Goal: Information Seeking & Learning: Learn about a topic

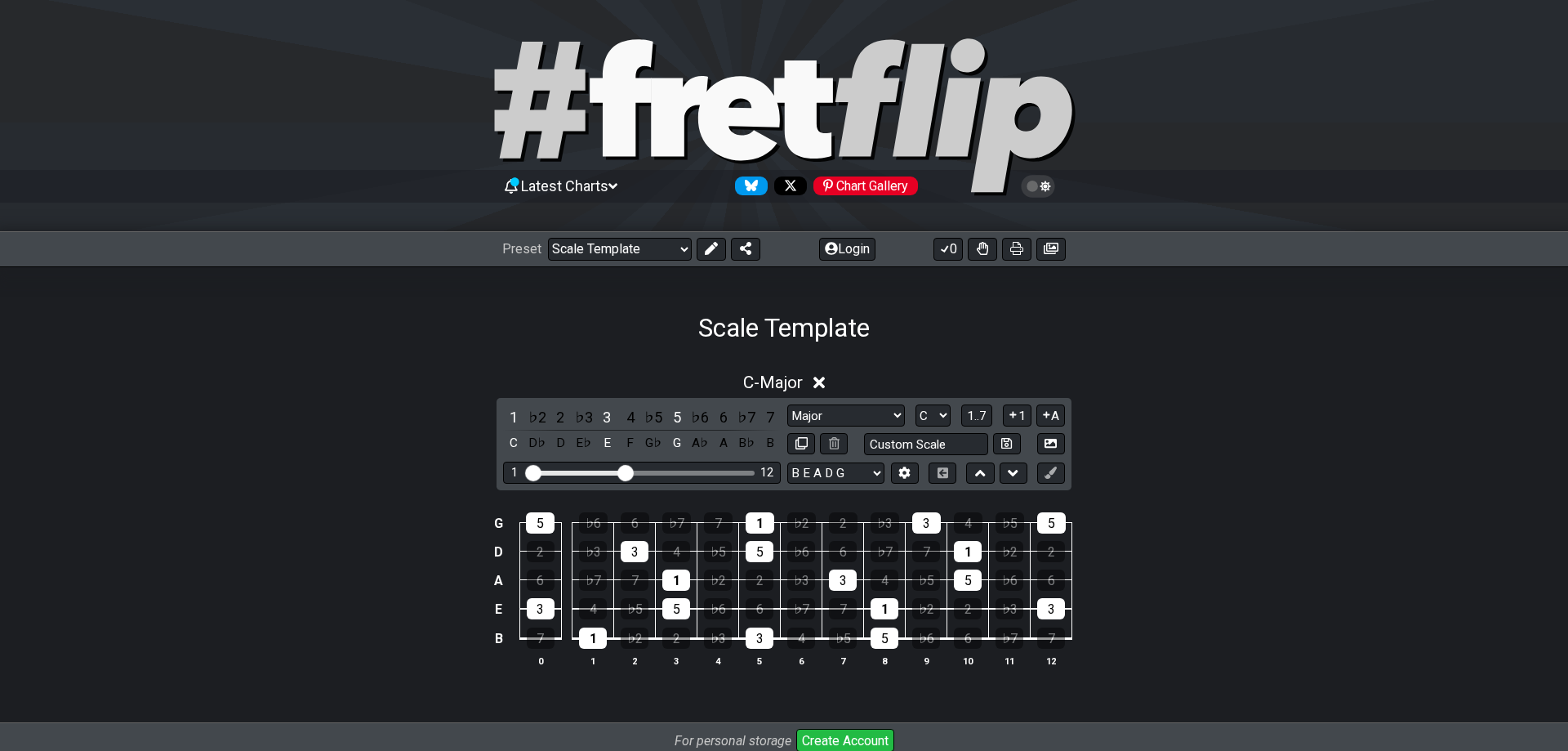
select select "/023310019291"
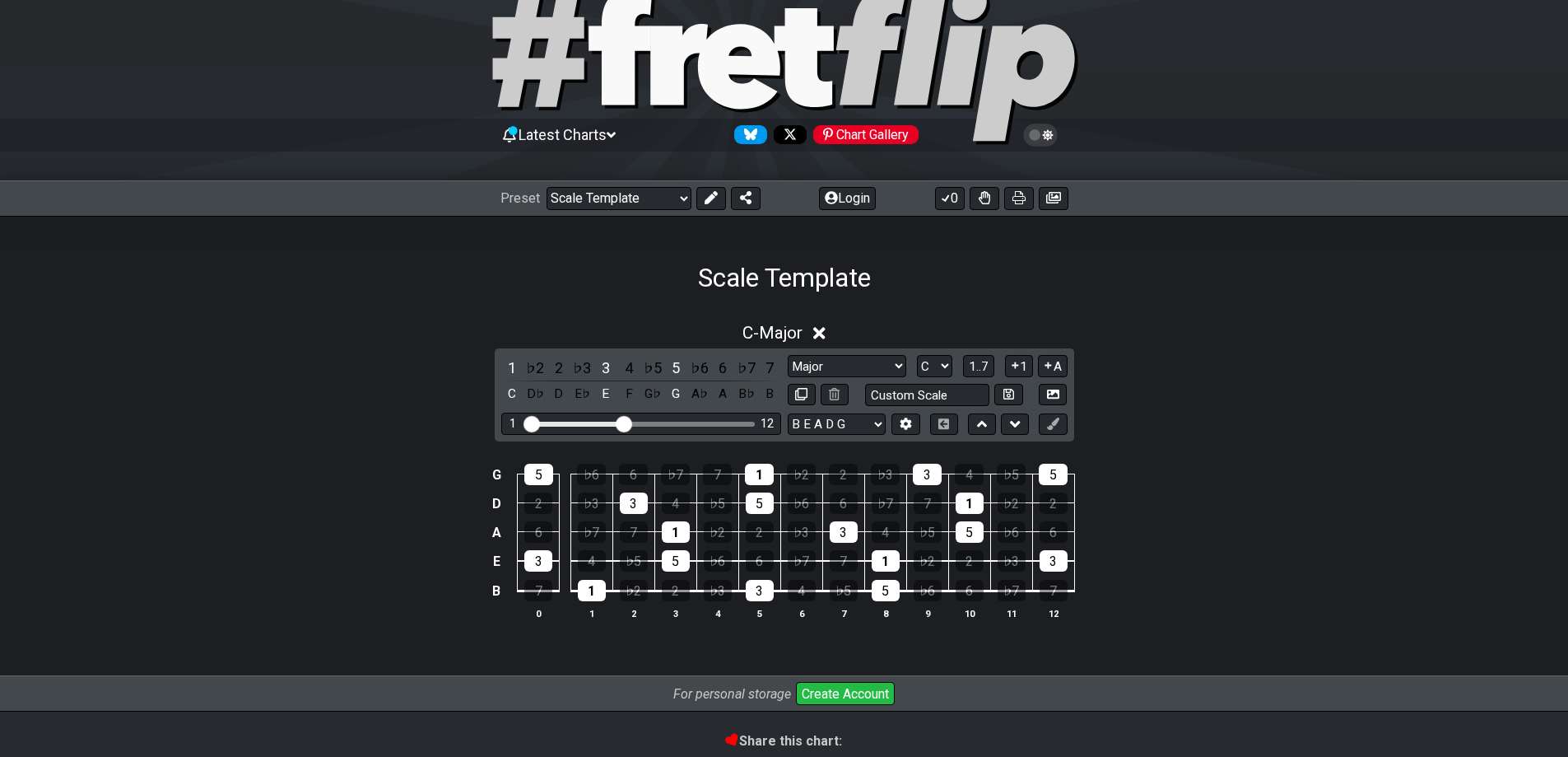
scroll to position [82, 0]
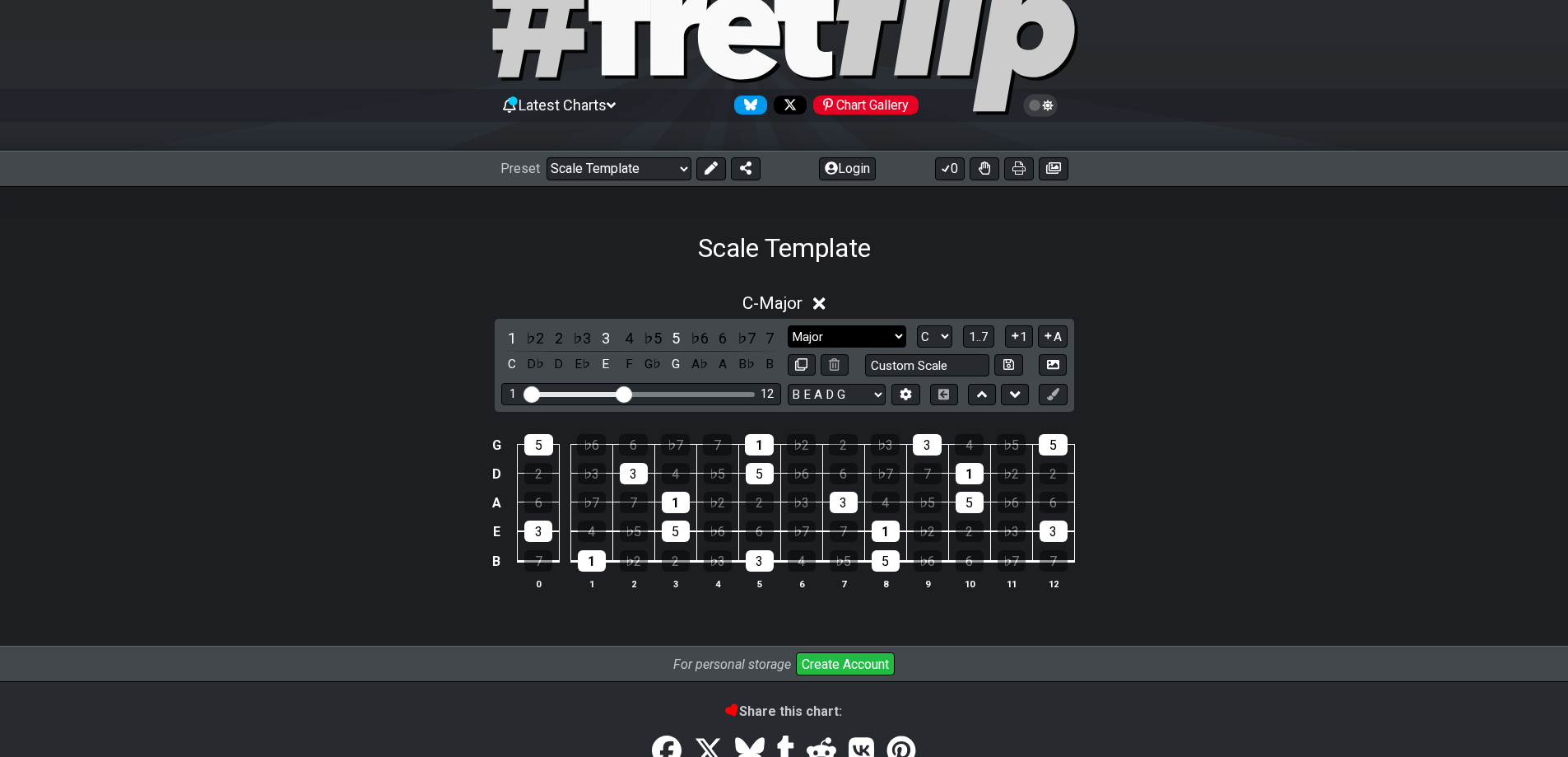
click at [894, 334] on select "Major Root Minor Pentatonic Major Pentatonic Minor Blues Major Blues Major / [P…" at bounding box center [847, 337] width 119 height 22
click at [530, 360] on div "D♭" at bounding box center [534, 364] width 22 height 22
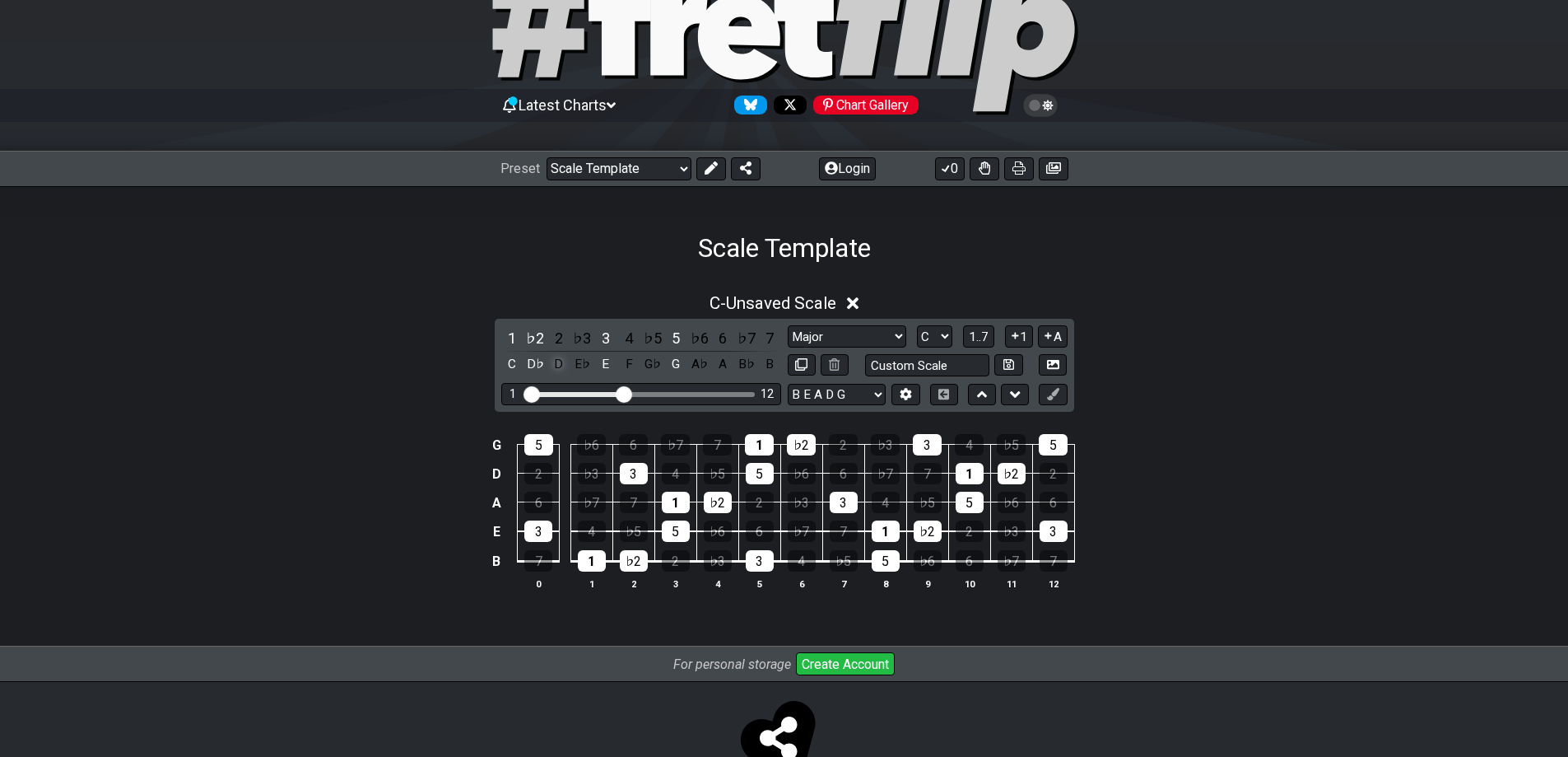
click at [559, 363] on div "D" at bounding box center [559, 364] width 22 height 22
click at [531, 363] on div "D♭" at bounding box center [534, 364] width 22 height 22
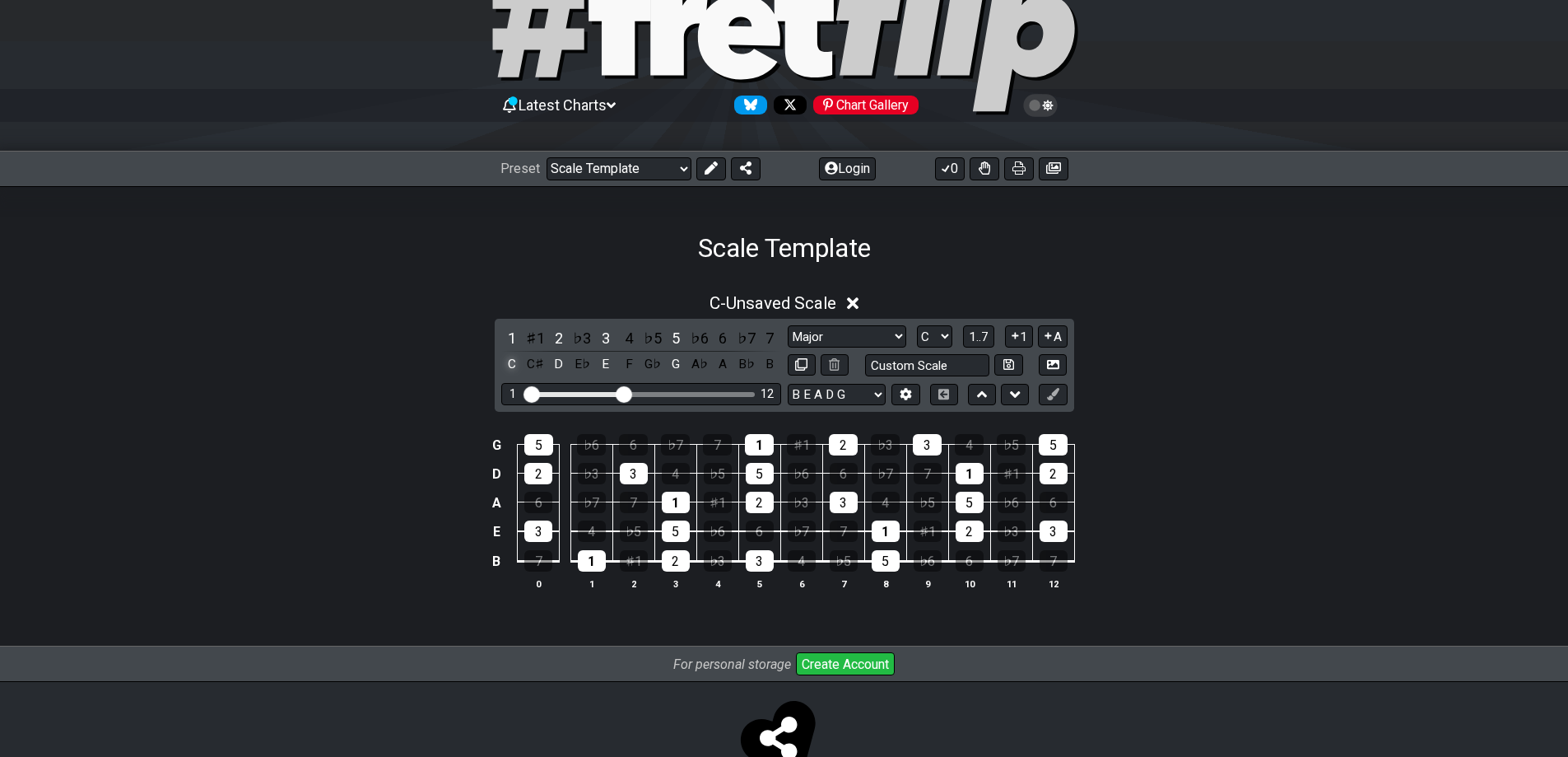
click at [511, 363] on div "C" at bounding box center [512, 364] width 22 height 22
click at [559, 364] on div "D" at bounding box center [559, 364] width 22 height 22
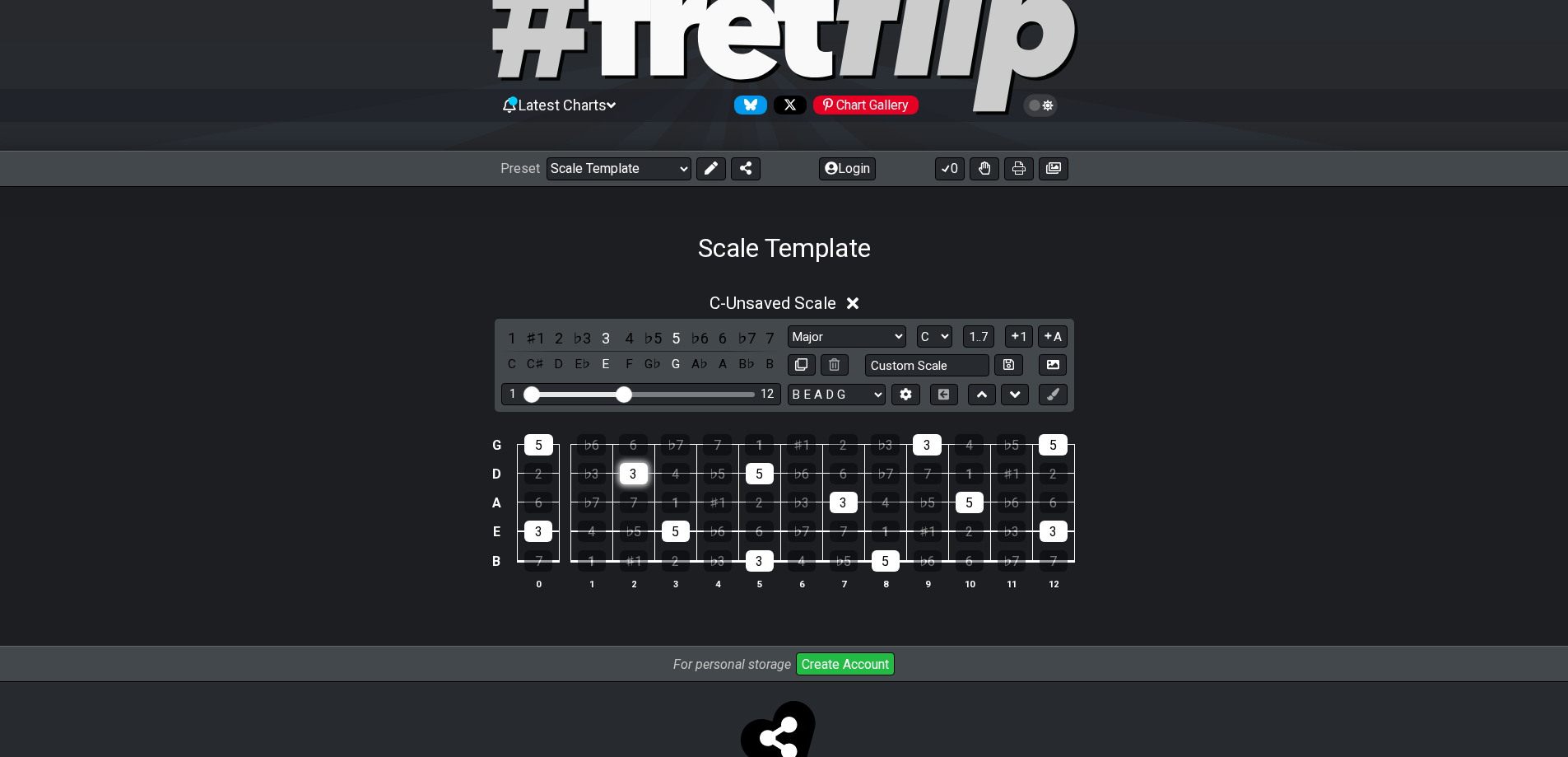
click at [630, 469] on div "3" at bounding box center [634, 473] width 28 height 22
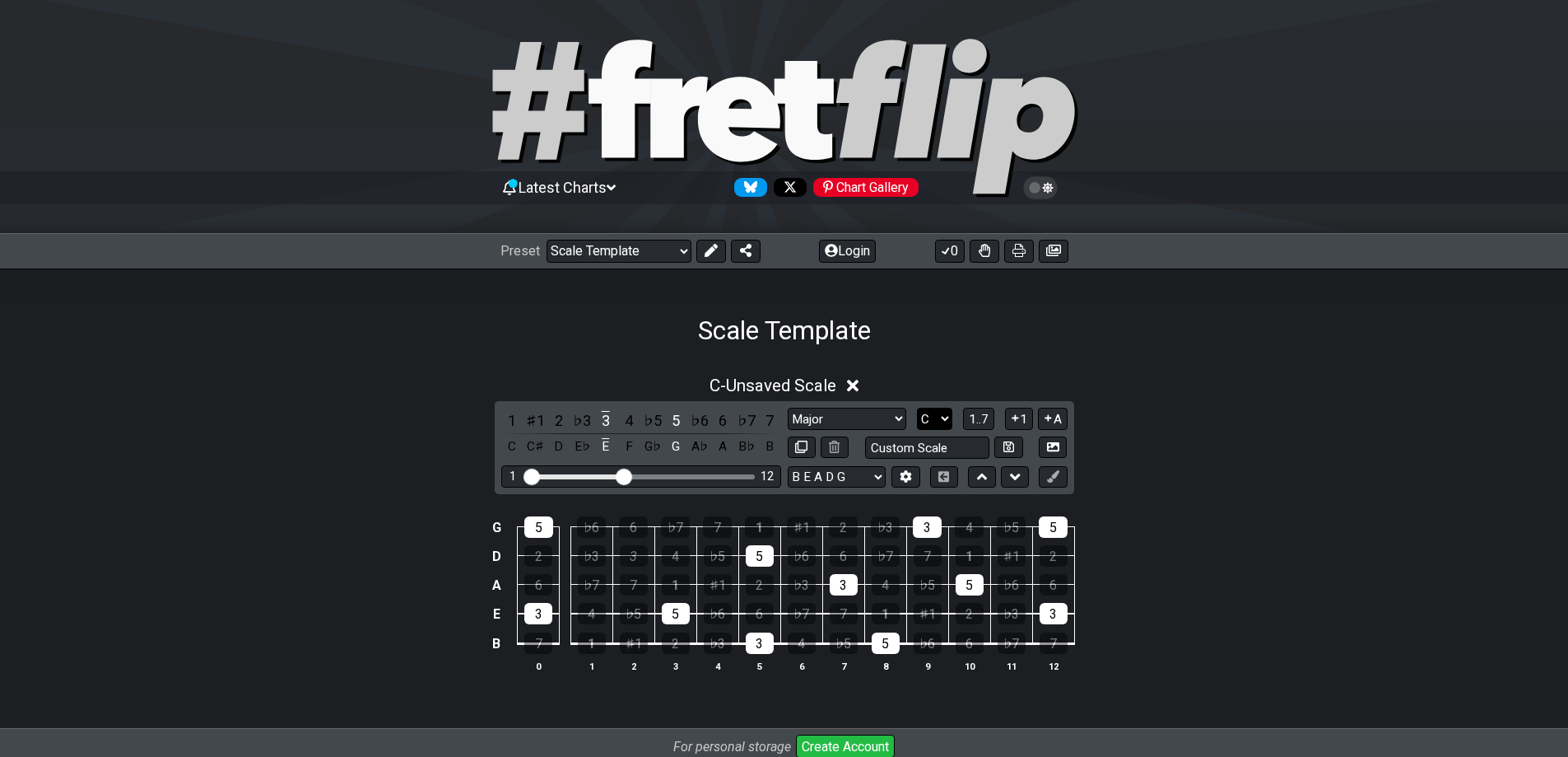
click at [942, 415] on select "A♭ A A♯ B♭ B C C♯ D♭ D D♯ E♭ E F F♯ G♭ G G♯" at bounding box center [935, 419] width 36 height 22
select select "D"
click at [917, 408] on select "A♭ A A♯ B♭ B C C♯ D♭ D D♯ E♭ E F F♯ G♭ G G♯" at bounding box center [935, 419] width 36 height 22
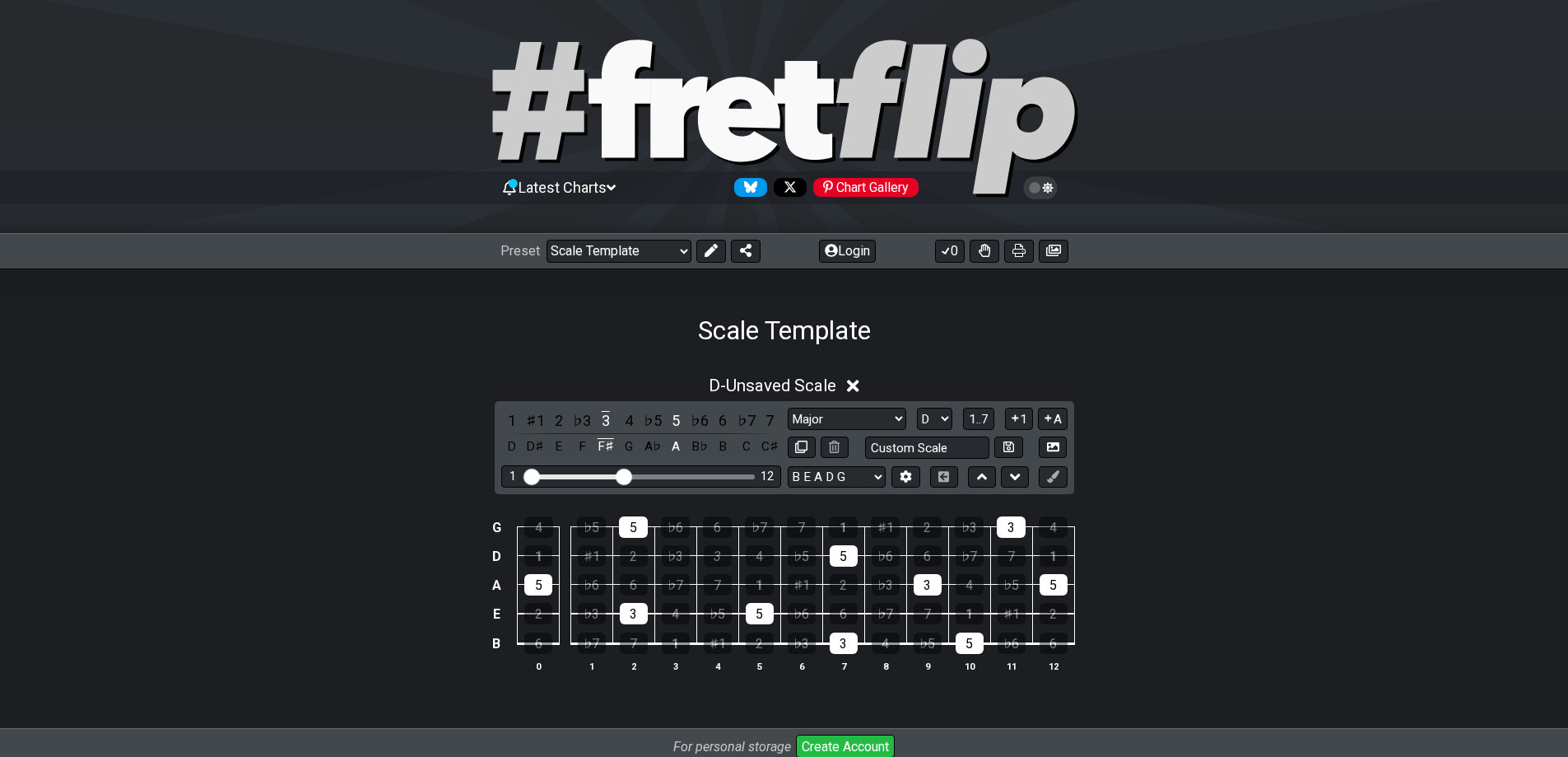
click at [1179, 488] on div "D - Unsaved Scale 1 ♯1 2 ♭3 3 4 ♭5 5 ♭6 6 ♭7 7 D D♯ E F F♯ G A♭ A B♭ B C C♯ Maj…" at bounding box center [784, 531] width 1568 height 330
click at [428, 527] on div "G 4 ♭5 5 ♭6 6 ♭7 7 1 ♯1 2 ♭3 3 4 D 1 ♯1 2 ♭3 3 4 ♭5 5 ♭6 6 ♭7 7 1 A 5 ♭6 6 ♭7 7…" at bounding box center [784, 595] width 1568 height 200
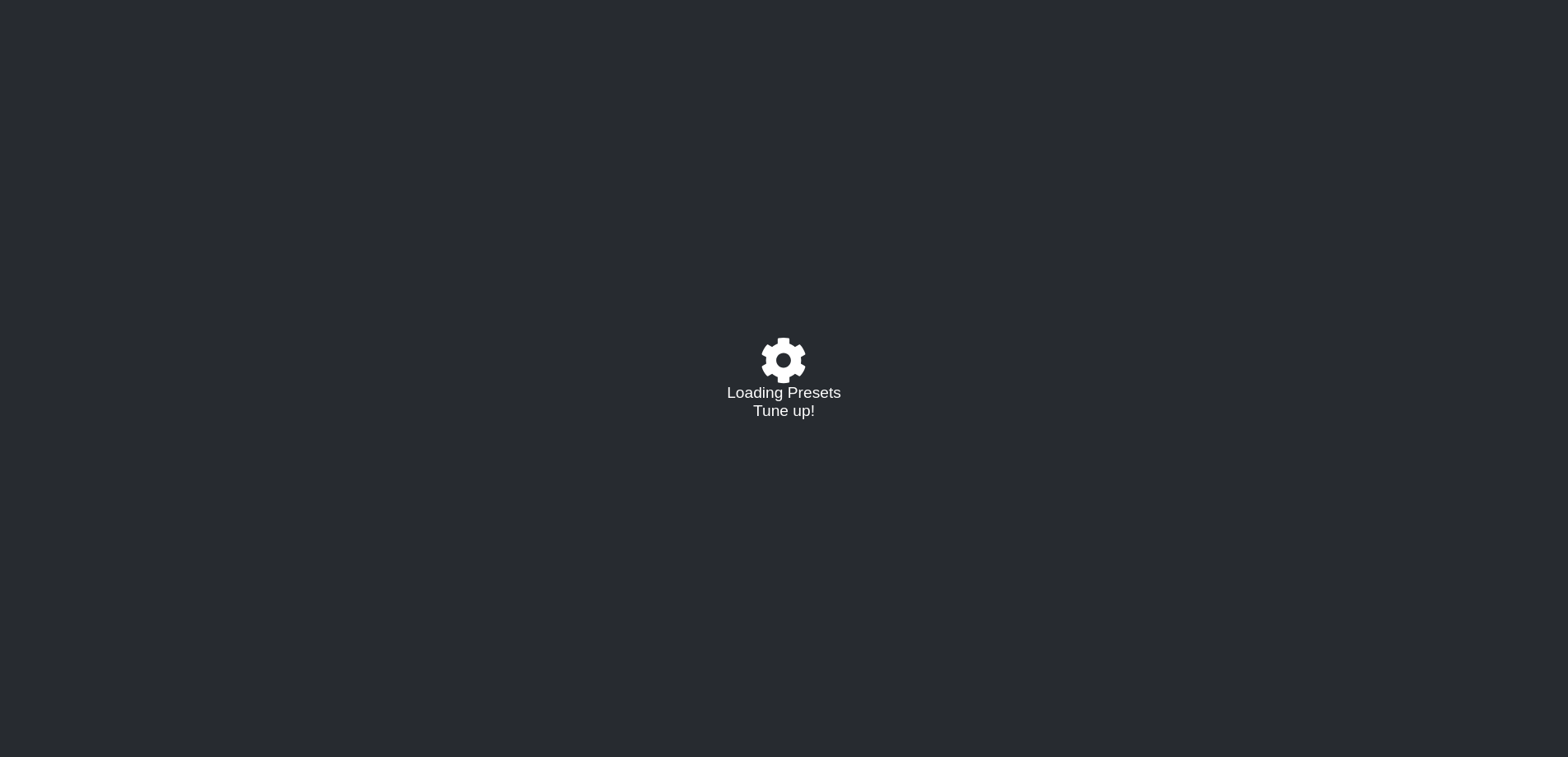
select select "/023310019291"
select select "C"
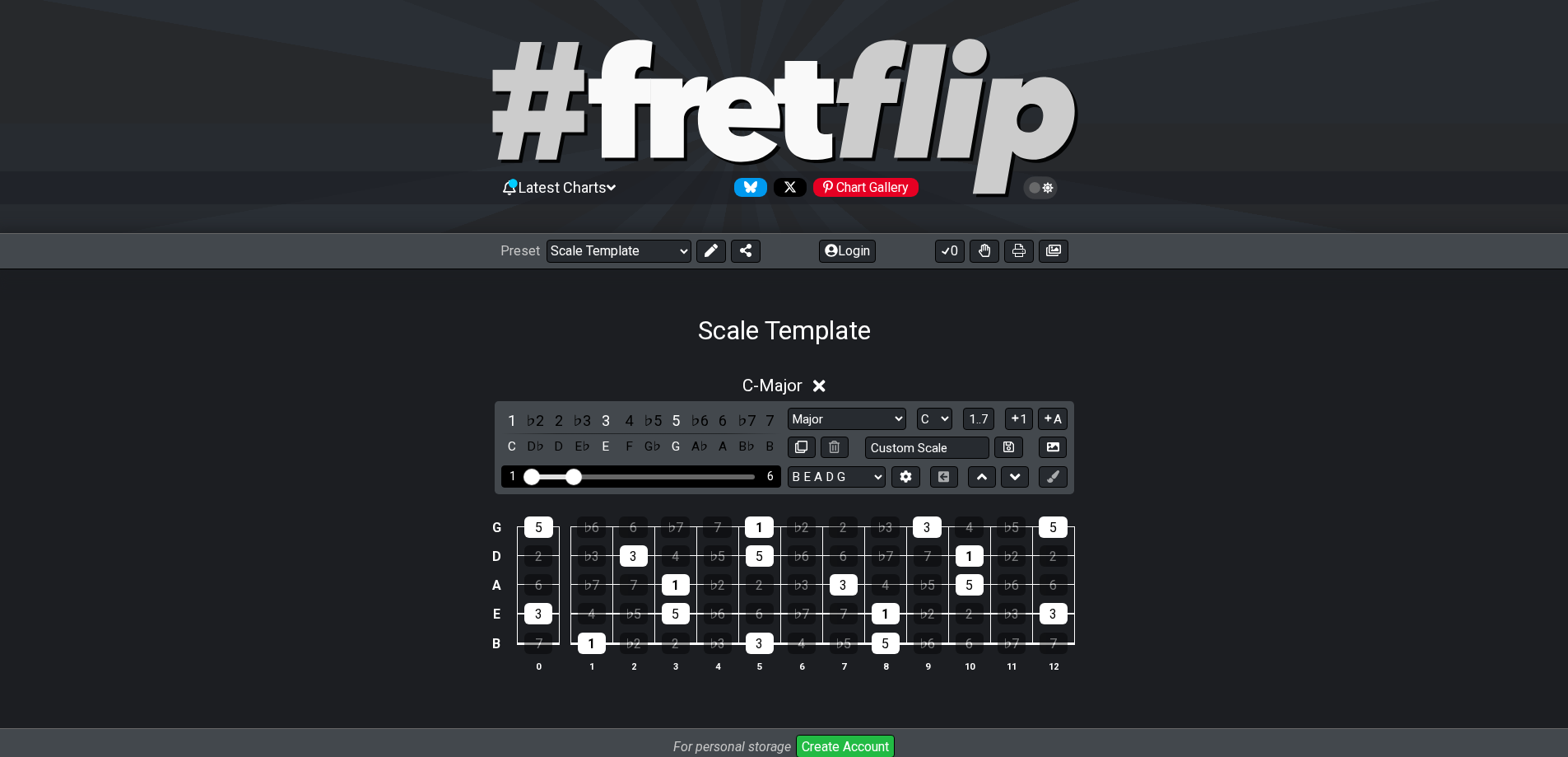
drag, startPoint x: 626, startPoint y: 475, endPoint x: 573, endPoint y: 476, distance: 53.0
click at [573, 475] on input "Visible fret range" at bounding box center [641, 475] width 234 height 0
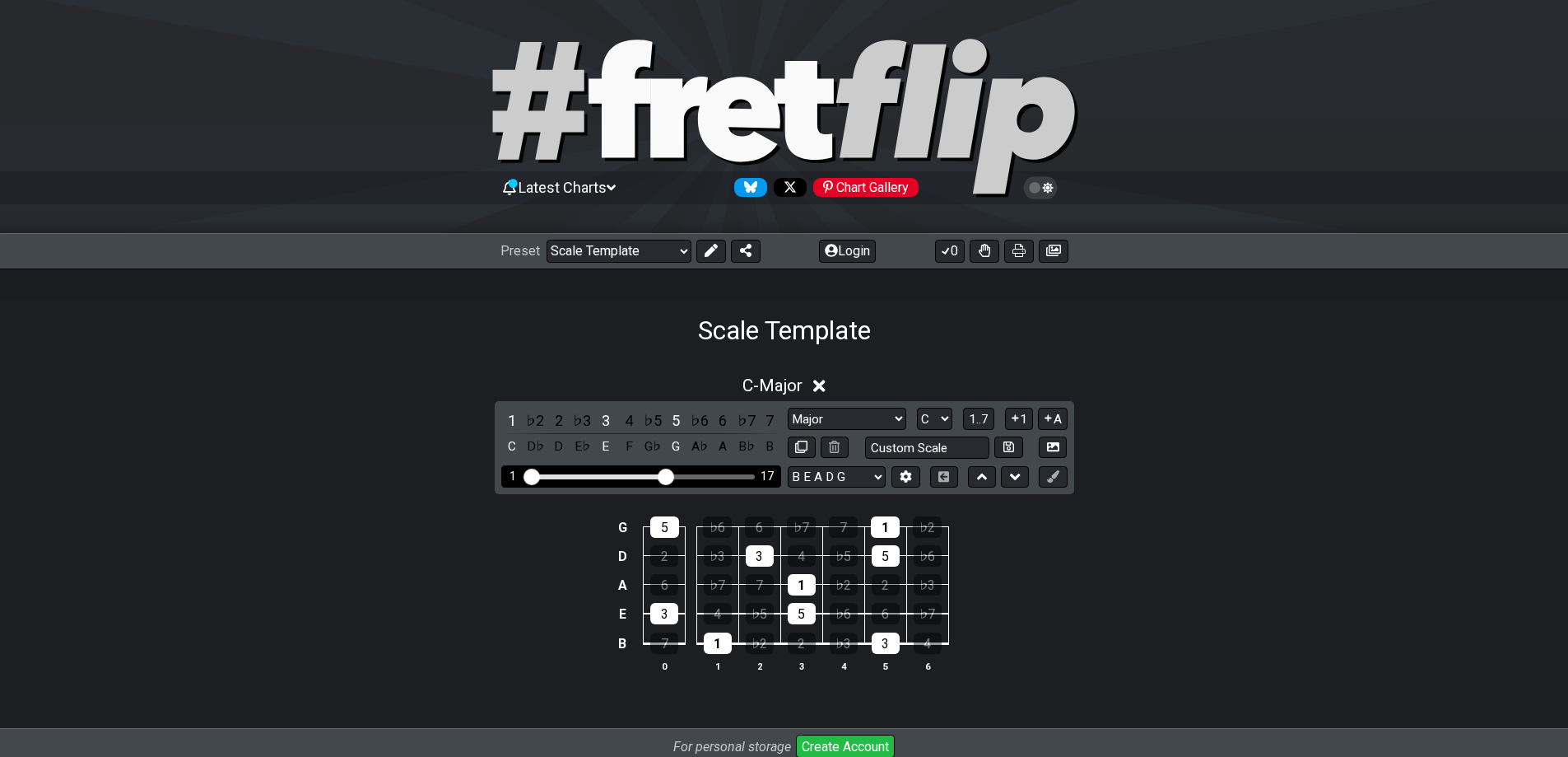
drag, startPoint x: 573, startPoint y: 476, endPoint x: 667, endPoint y: 476, distance: 94.0
click at [667, 475] on input "Visible fret range" at bounding box center [641, 475] width 234 height 0
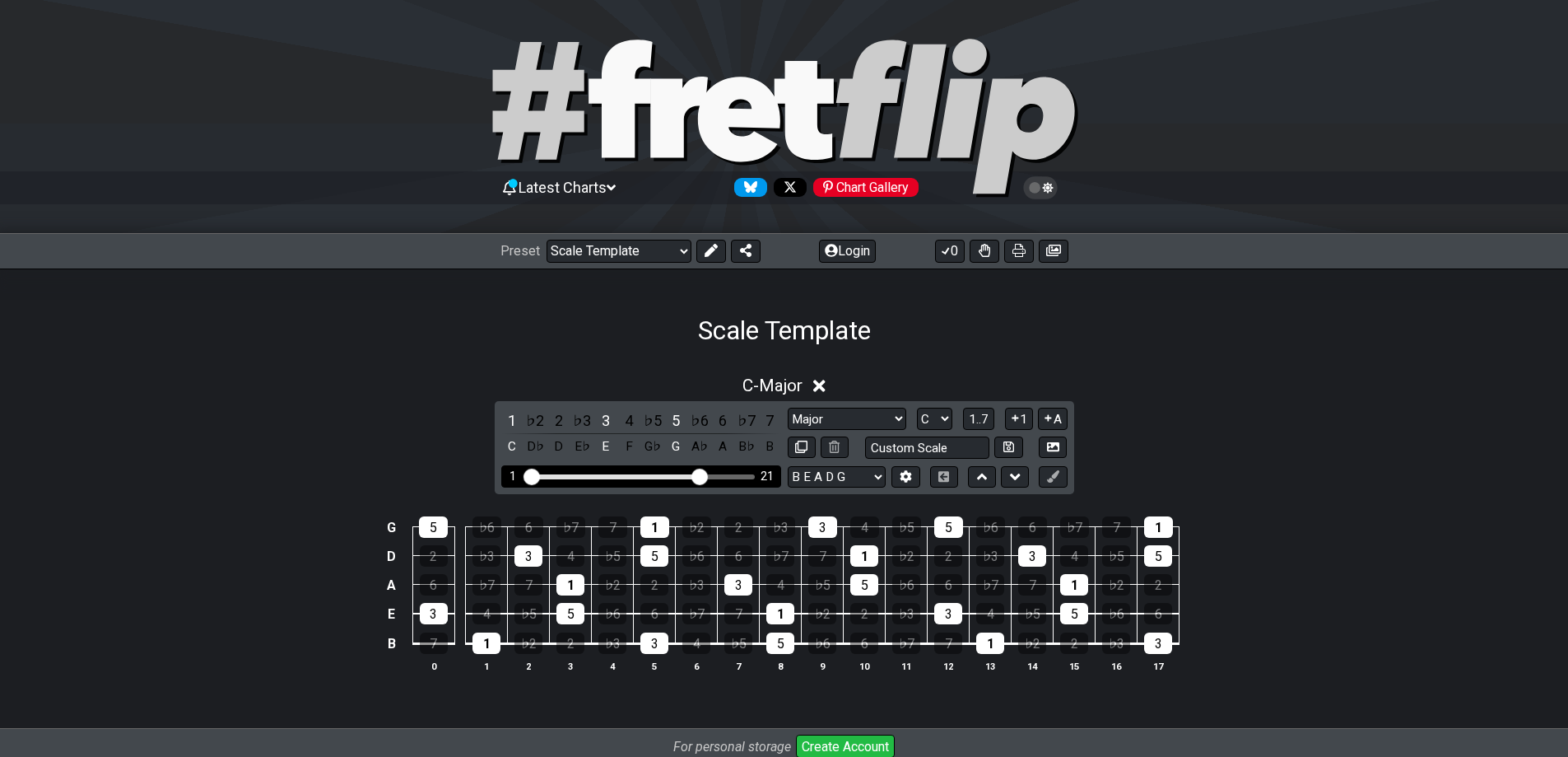
drag, startPoint x: 667, startPoint y: 476, endPoint x: 704, endPoint y: 476, distance: 37.0
click at [704, 475] on input "Visible fret range" at bounding box center [641, 475] width 234 height 0
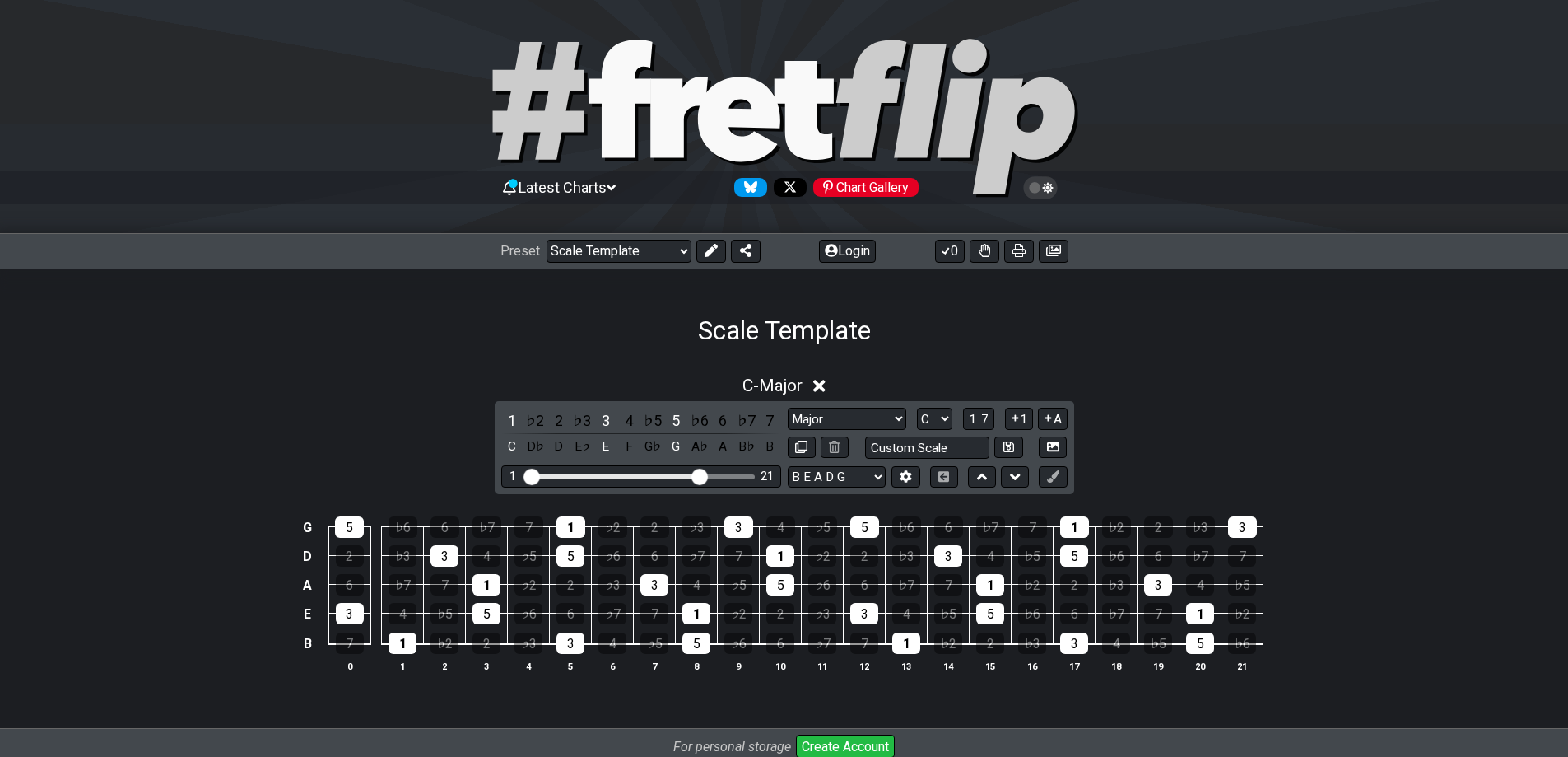
click at [503, 708] on div "C - Major 1 ♭2 2 ♭3 3 4 ♭5 5 ♭6 6 ♭7 7 C D♭ D E♭ E F G♭ G A♭ A B♭ B Major Root …" at bounding box center [784, 538] width 1568 height 384
click at [877, 476] on select "B E A D G E A D G B E E A D G B E B E A D F♯ B A D G C E A D A D G B E E♭ A♭ D♭…" at bounding box center [836, 477] width 98 height 22
click at [873, 476] on select "B E A D G E A D G B E E A D G B E B E A D F♯ B A D G C E A D A D G B E E♭ A♭ D♭…" at bounding box center [836, 477] width 98 height 22
select select "E A D G"
click at [788, 466] on select "B E A D G E A D G B E E A D G B E B E A D F♯ B A D G C E A D A D G B E E♭ A♭ D♭…" at bounding box center [836, 477] width 98 height 22
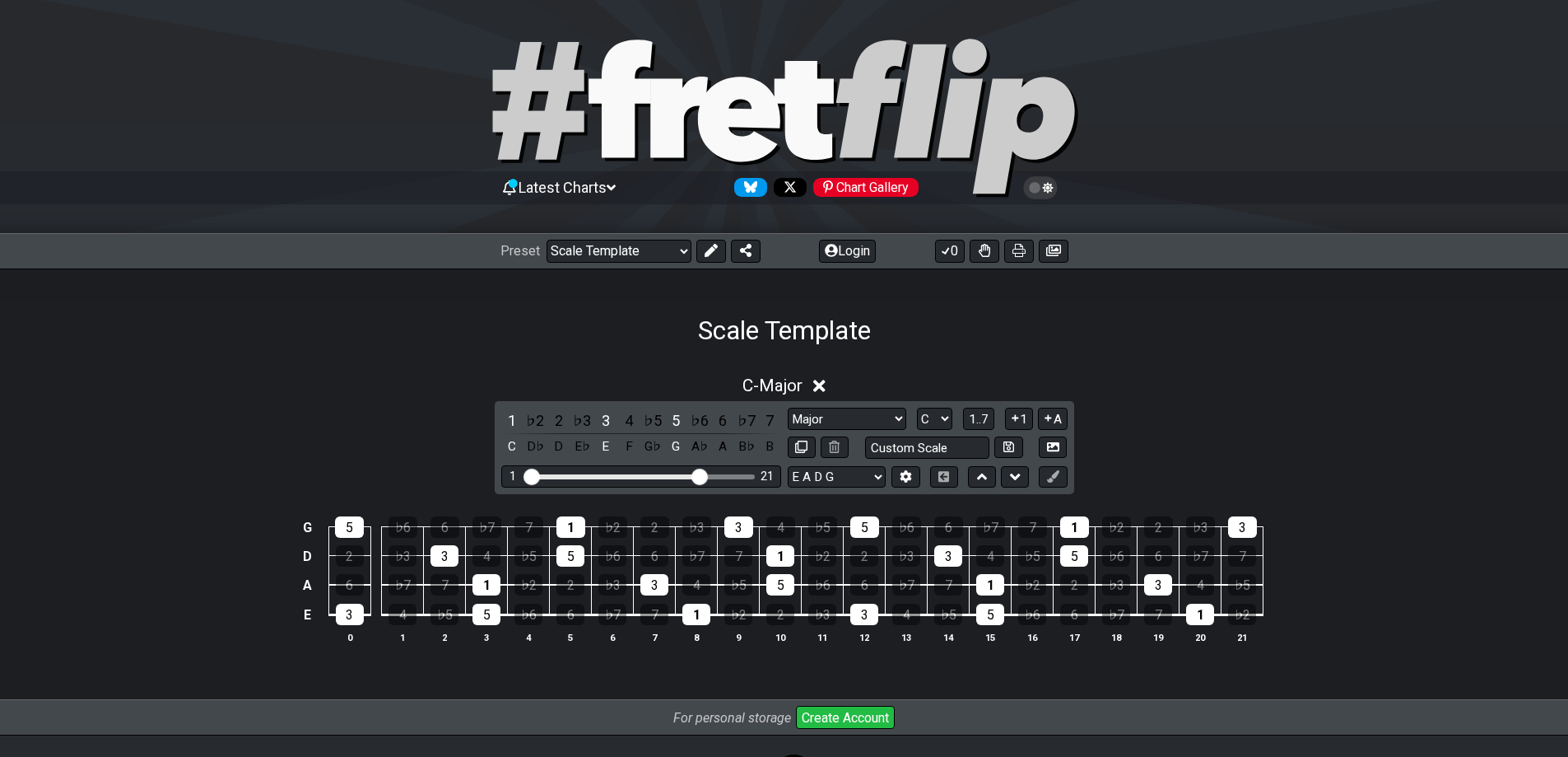
click at [481, 676] on div "C - Major 1 ♭2 2 ♭3 3 4 ♭5 5 ♭6 6 ♭7 7 C D♭ D E♭ E F G♭ G A♭ A B♭ B Major Root …" at bounding box center [784, 523] width 1568 height 355
click at [354, 609] on div "3" at bounding box center [350, 614] width 28 height 22
click at [428, 651] on div "G 5 ♭6 6 ♭7 7 1 ♭2 2 ♭3 3 4 ♭5 5 ♭6 6 ♭7 7 1 ♭2 2 ♭3 3 D 2 ♭3 3 4 ♭5 5 ♭6 6 ♭7 …" at bounding box center [784, 580] width 1568 height 171
click at [396, 655] on div "G 5 ♭6 6 ♭7 7 1 ♭2 2 ♭3 3 4 ♭5 5 ♭6 6 ♭7 7 1 ♭2 2 ♭3 3 D 2 ♭3 3 4 ♭5 5 ♭6 6 ♭7 …" at bounding box center [784, 580] width 1568 height 171
click at [348, 609] on div "3" at bounding box center [350, 614] width 28 height 22
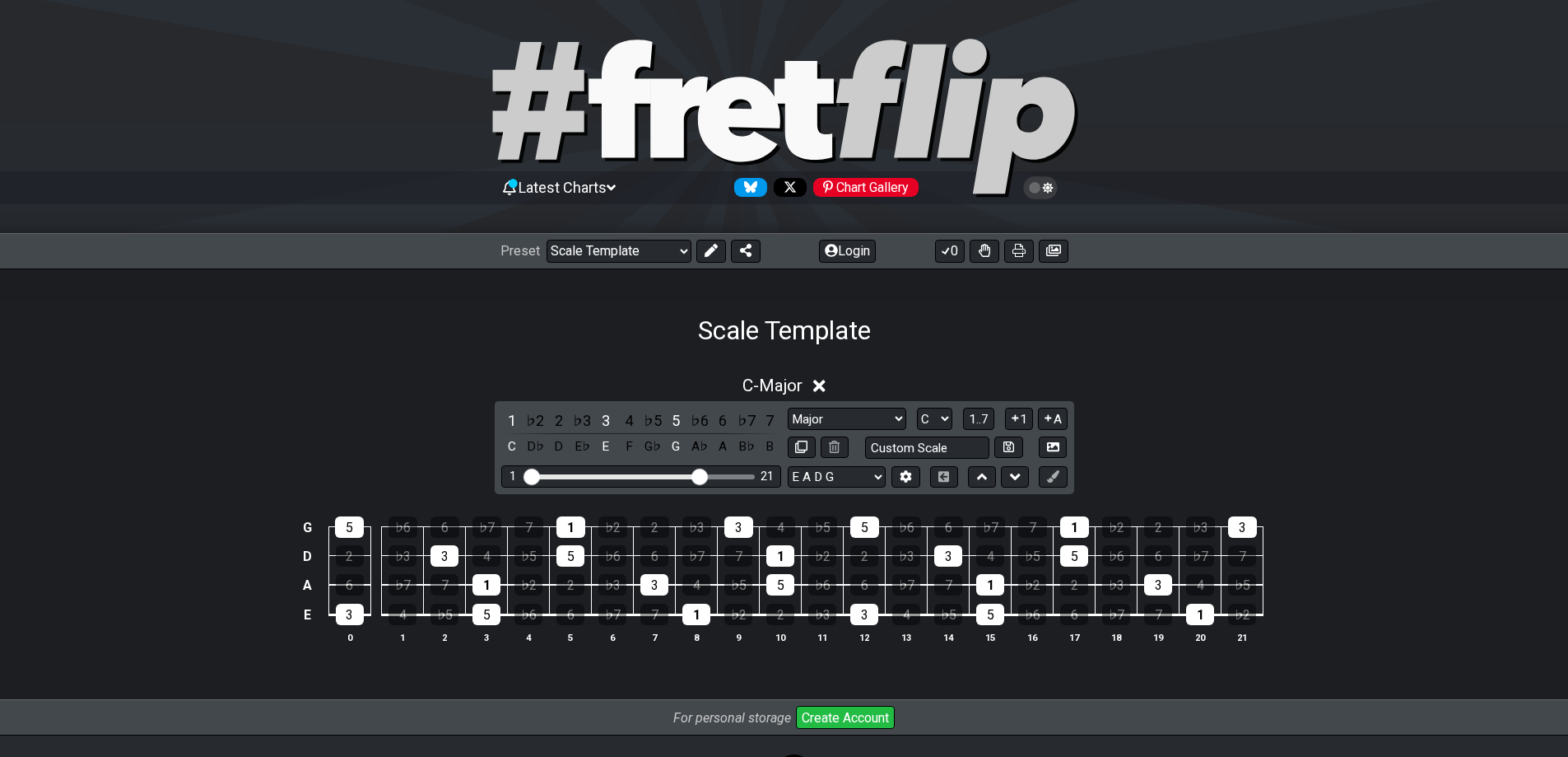
click at [411, 662] on div "G 5 ♭6 6 ♭7 7 1 ♭2 2 ♭3 3 4 ♭5 5 ♭6 6 ♭7 7 1 ♭2 2 ♭3 3 D 2 ♭3 3 4 ♭5 5 ♭6 6 ♭7 …" at bounding box center [784, 580] width 1568 height 171
click at [641, 666] on div "G 5 ♭6 6 ♭7 7 1 ♭2 2 ♭3 3 4 ♭5 5 ♭6 6 ♭7 7 1 ♭2 2 ♭3 3 D 2 ♭3 3 4 ♭5 5 ♭6 6 ♭7 …" at bounding box center [784, 580] width 1568 height 171
click at [945, 419] on select "A♭ A A♯ B♭ B C C♯ D♭ D D♯ E♭ E F F♯ G♭ G G♯" at bounding box center [935, 419] width 36 height 22
select select "F"
click at [917, 408] on select "A♭ A A♯ B♭ B C C♯ D♭ D D♯ E♭ E F F♯ G♭ G G♯" at bounding box center [935, 419] width 36 height 22
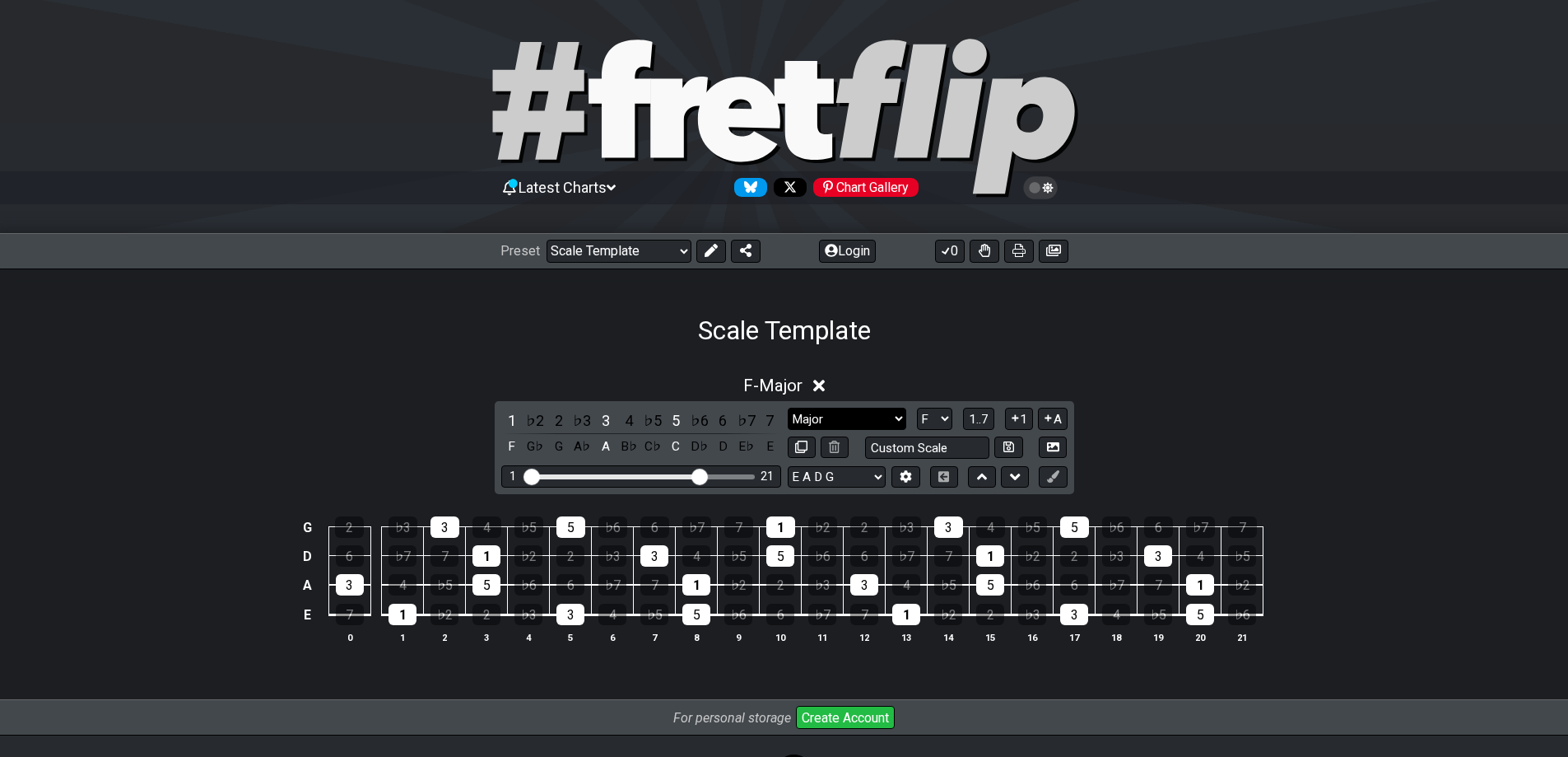
click at [899, 415] on select "Major Root Minor Pentatonic Major Pentatonic Minor Blues Major Blues Major / [P…" at bounding box center [847, 419] width 119 height 22
select select "Minor"
click at [788, 408] on select "Major Root Minor Pentatonic Major Pentatonic Minor Blues Major Blues Major / [P…" at bounding box center [847, 419] width 119 height 22
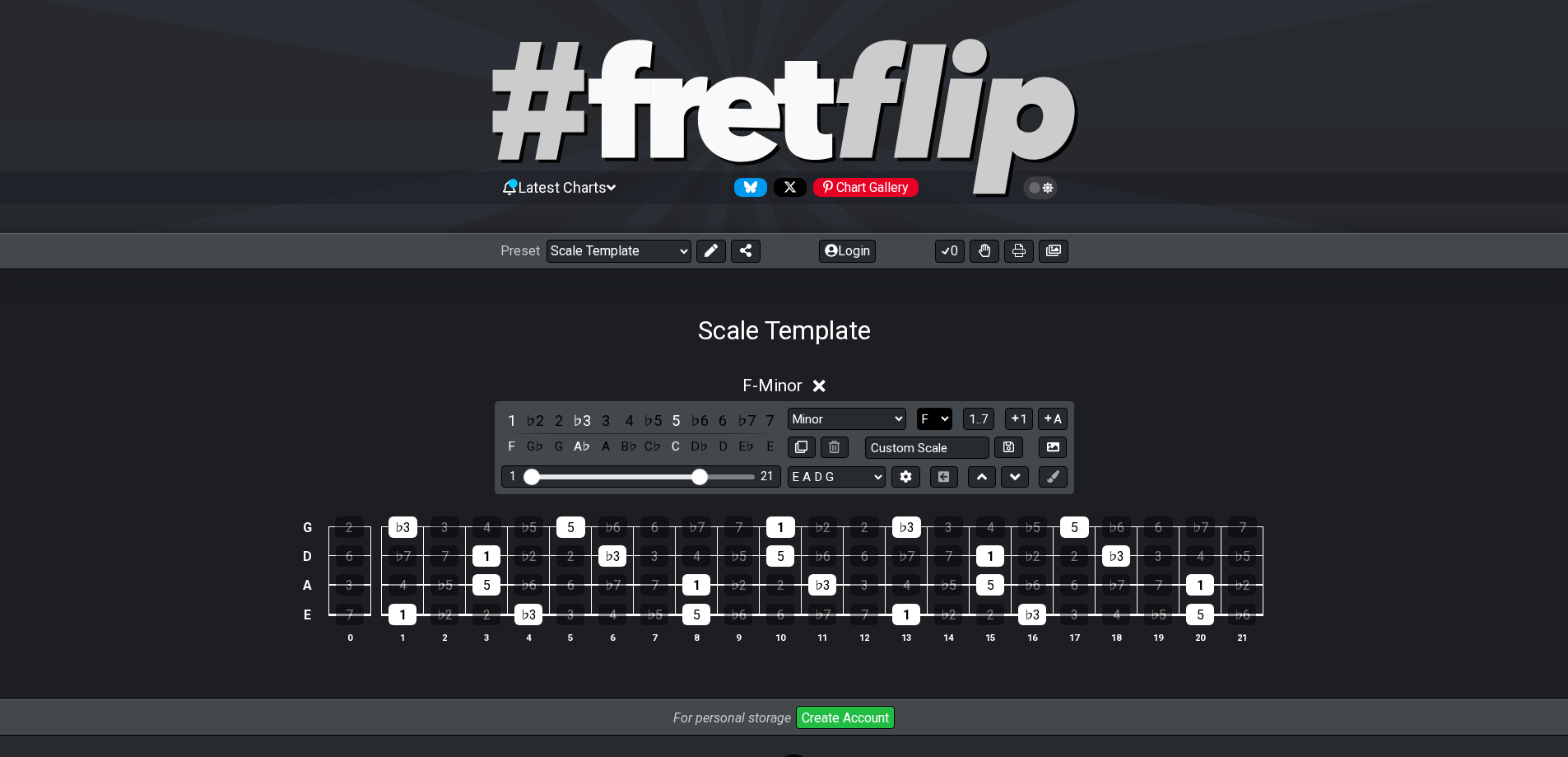
click at [940, 418] on select "A♭ A A♯ B♭ B C C♯ D♭ D D♯ E♭ E F F♯ G♭ G G♯" at bounding box center [935, 419] width 36 height 22
select select "G"
click at [917, 408] on select "A♭ A A♯ B♭ B C C♯ D♭ D D♯ E♭ E F F♯ G♭ G G♯" at bounding box center [935, 419] width 36 height 22
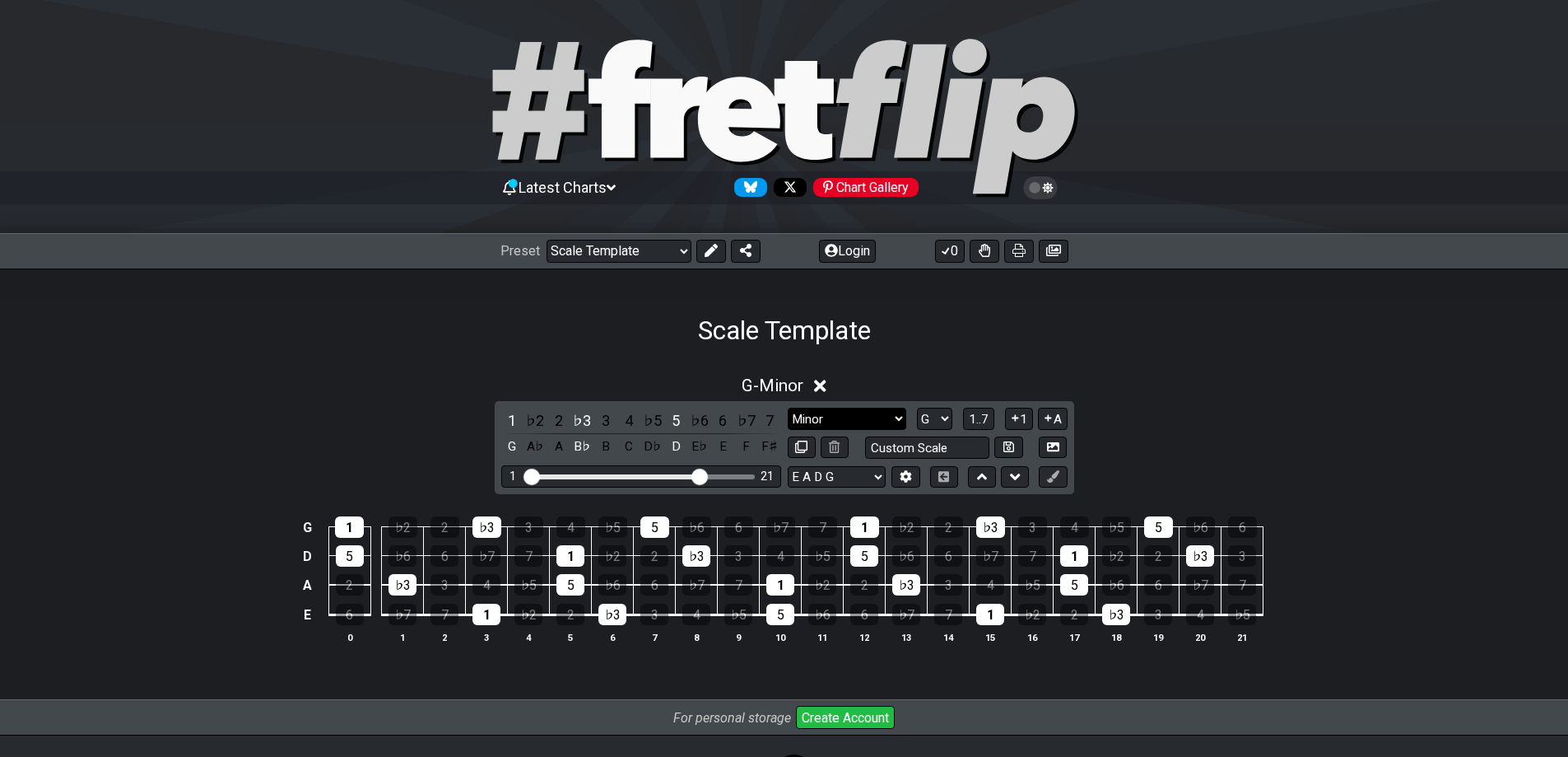
click at [900, 416] on select "Major Root Minor Pentatonic Major Pentatonic Minor Blues Major Blues Major / [P…" at bounding box center [847, 419] width 119 height 22
select select "Major"
click at [788, 408] on select "Major Root Minor Pentatonic Major Pentatonic Minor Blues Major Blues Major / [P…" at bounding box center [847, 419] width 119 height 22
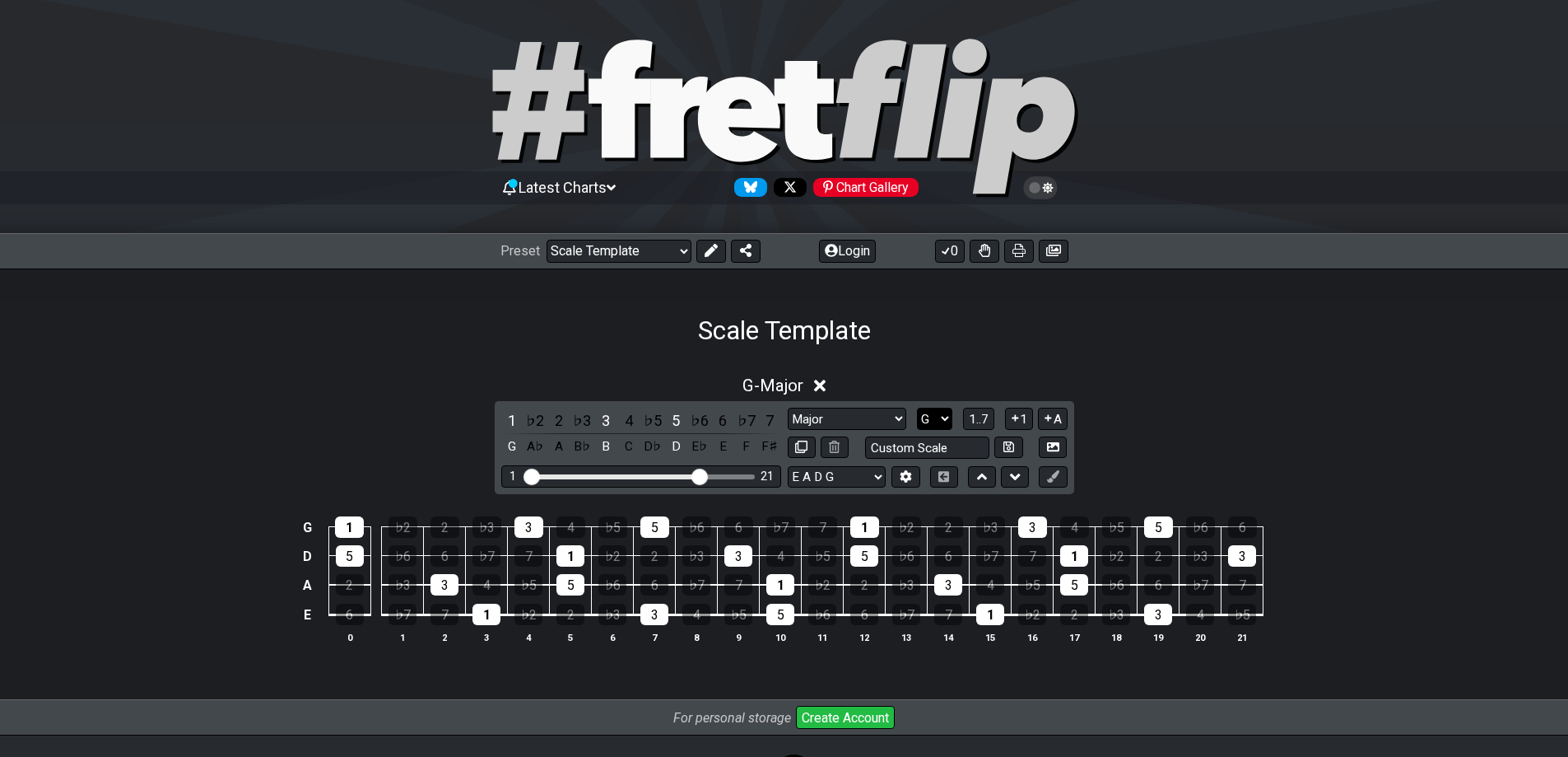
click at [944, 414] on select "A♭ A A♯ B♭ B C C♯ D♭ D D♯ E♭ E F F♯ G♭ G G♯" at bounding box center [935, 419] width 36 height 22
select select "C"
click at [917, 408] on select "A♭ A A♯ B♭ B C C♯ D♭ D D♯ E♭ E F F♯ G♭ G G♯" at bounding box center [935, 419] width 36 height 22
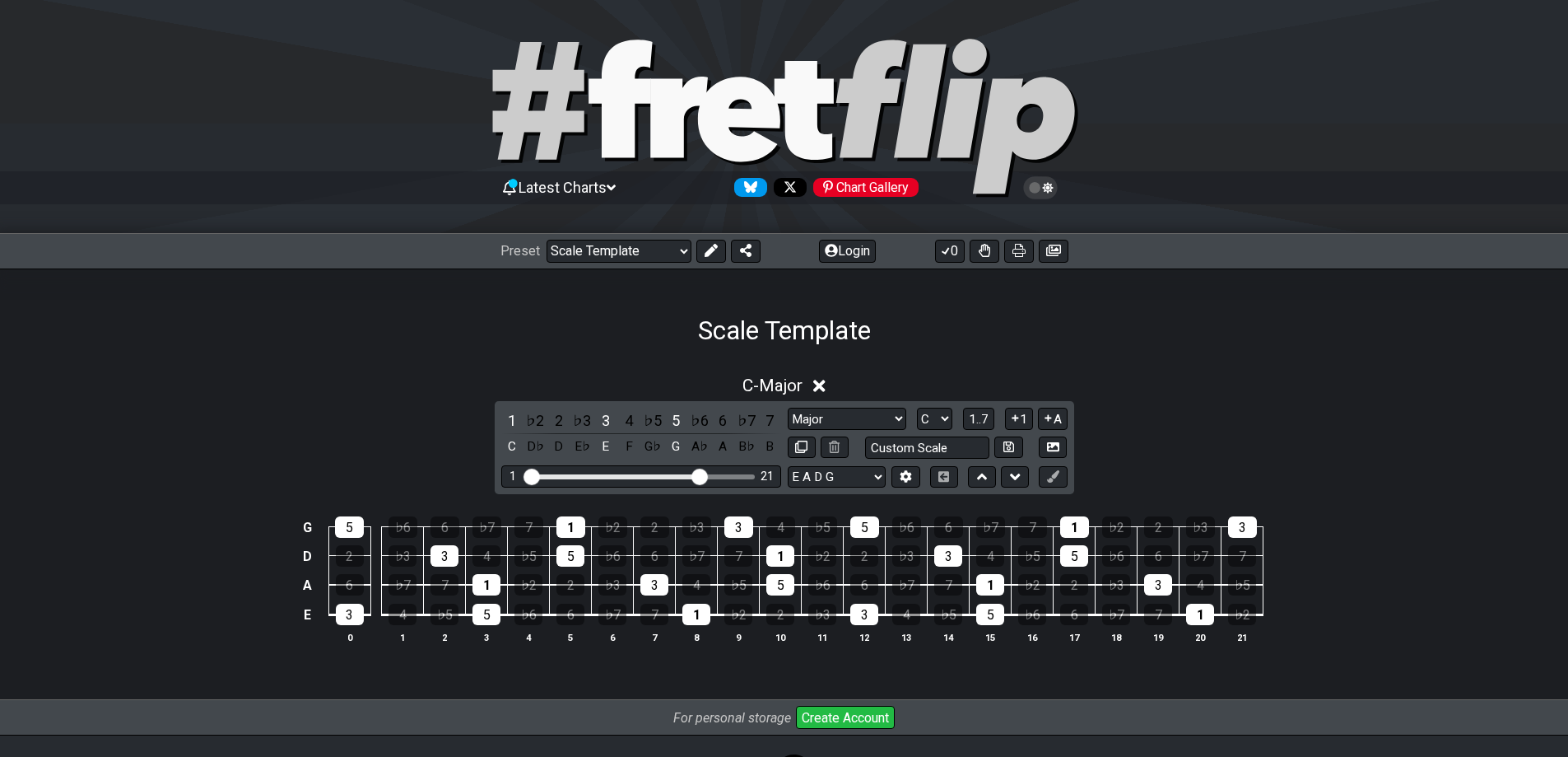
click at [1363, 347] on div "C - Major 1 ♭2 2 ♭3 3 4 ♭5 5 ♭6 6 ♭7 7 C D♭ D E♭ E F G♭ G A♭ A B♭ B Major Root …" at bounding box center [784, 523] width 1568 height 355
click at [935, 445] on input "text" at bounding box center [928, 447] width 125 height 22
click at [949, 444] on input "text" at bounding box center [928, 447] width 125 height 22
type input "Custom Scale"
click at [1168, 373] on div "C - Major" at bounding box center [784, 381] width 1568 height 31
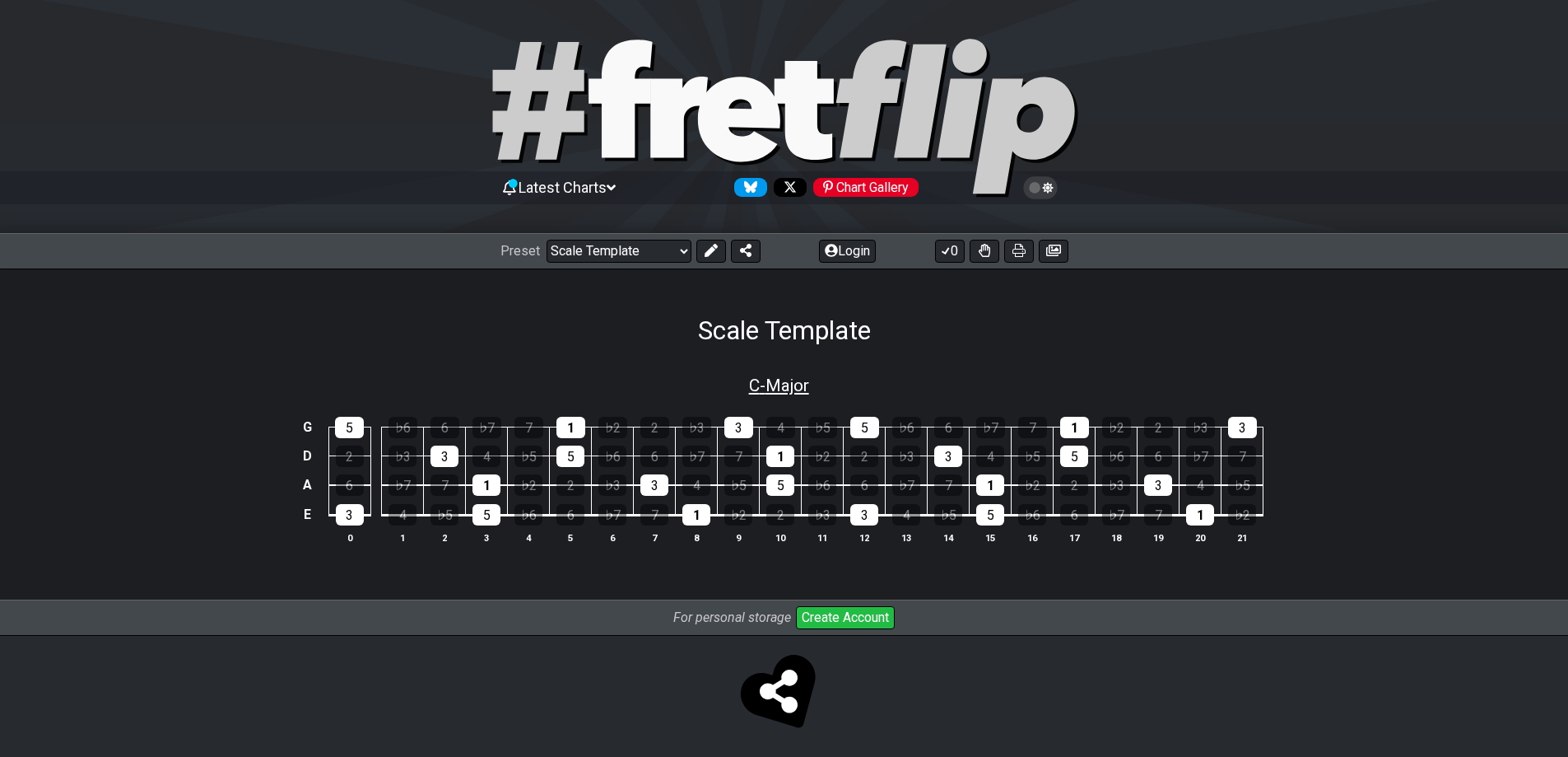
click at [798, 384] on span "C - Major" at bounding box center [779, 385] width 60 height 20
select select "C"
select select "E A D G"
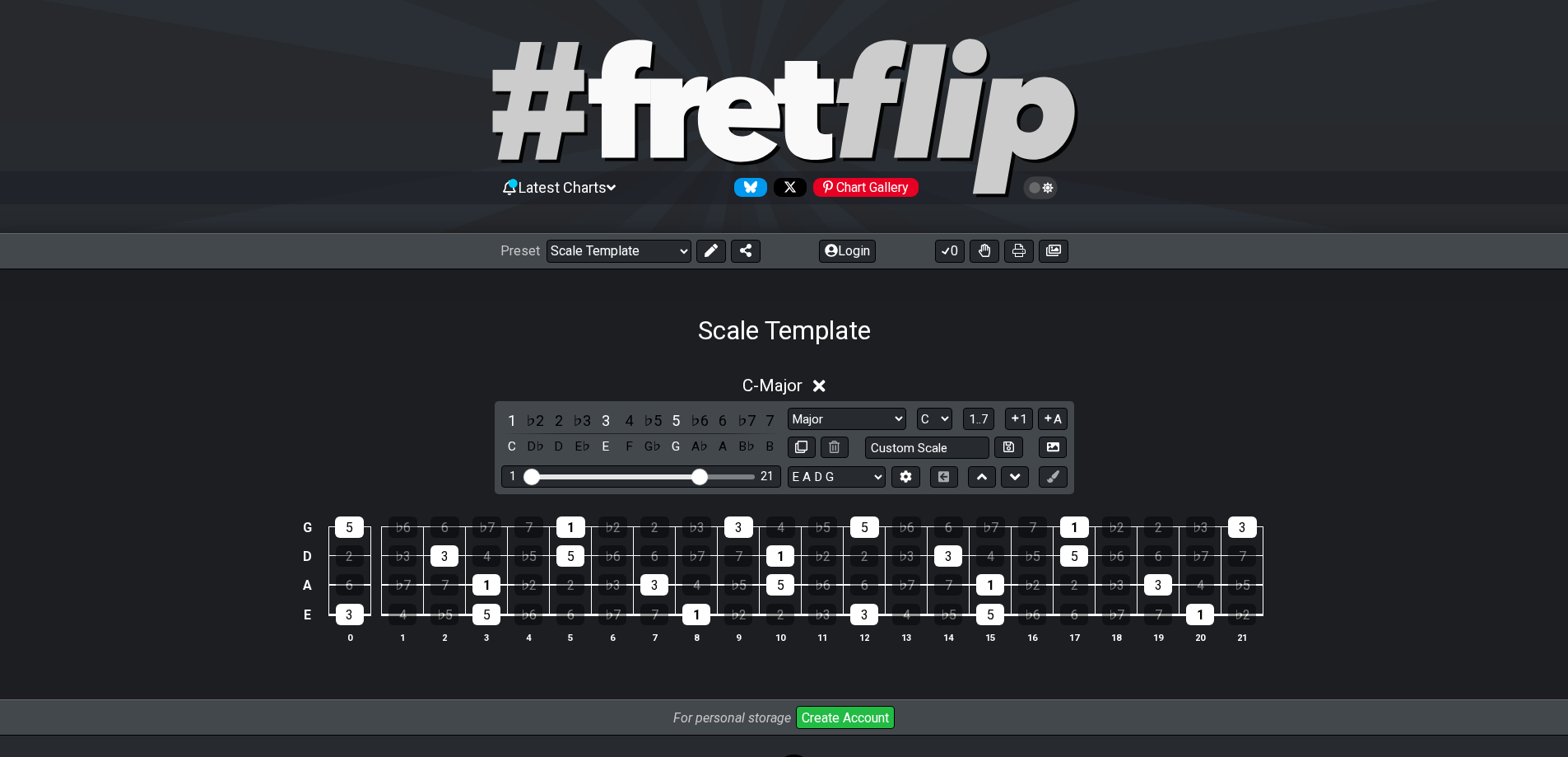
click at [1352, 369] on div "C - Major" at bounding box center [784, 381] width 1568 height 31
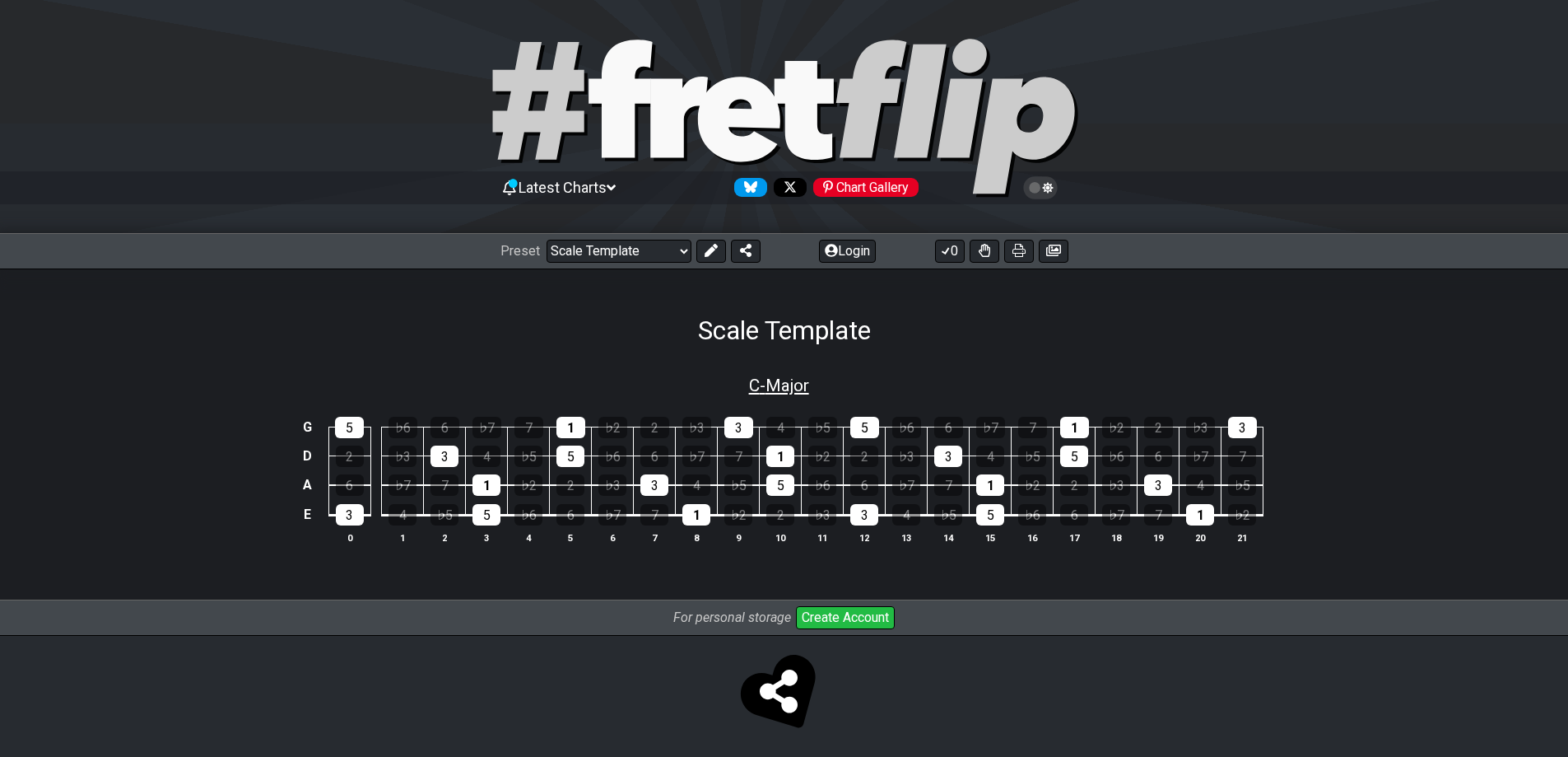
click at [793, 381] on span "C - Major" at bounding box center [779, 385] width 60 height 20
select select "C"
select select "E A D G"
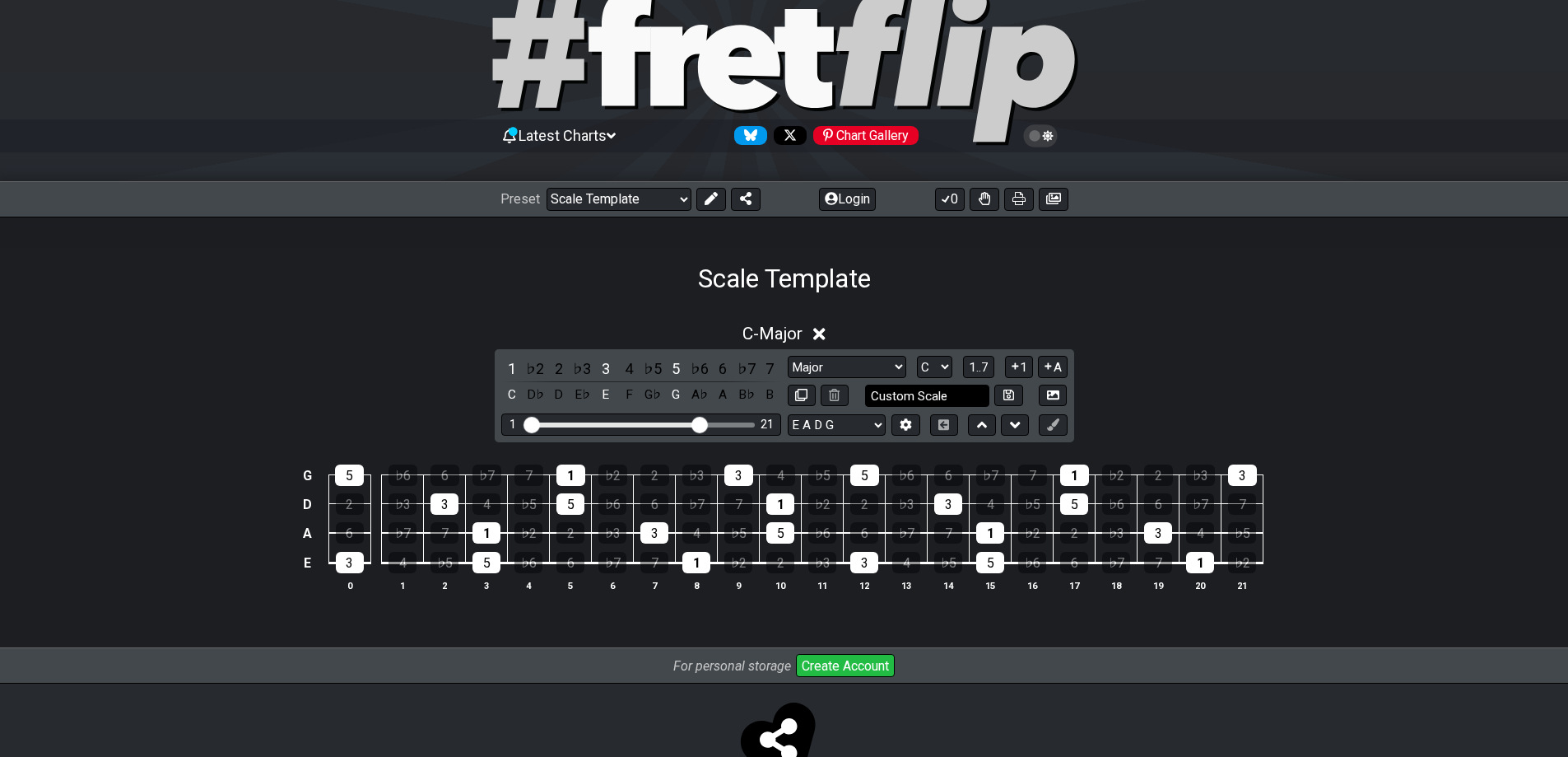
scroll to position [107, 0]
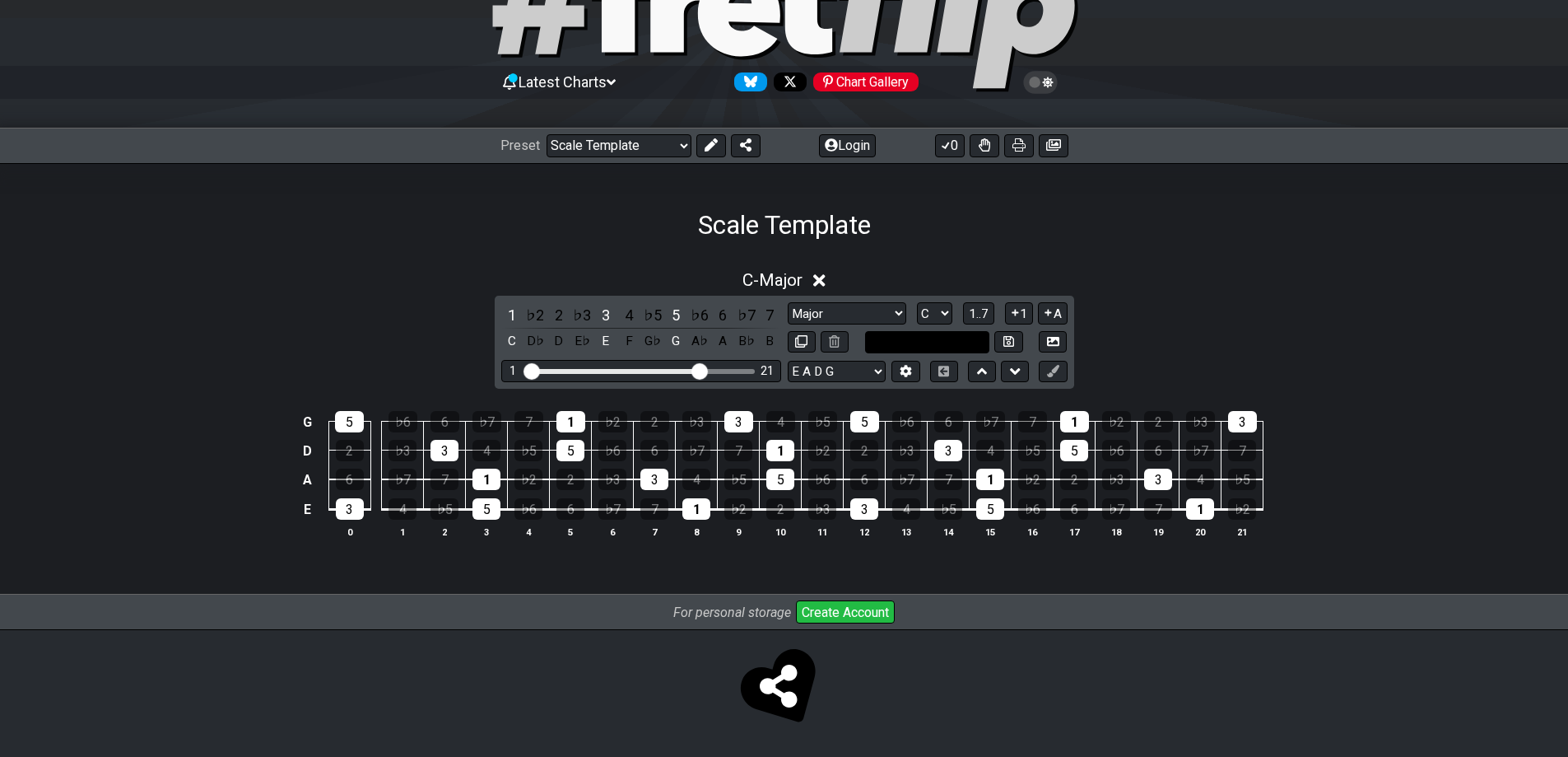
click at [952, 343] on input "text" at bounding box center [928, 342] width 125 height 22
type input "Custom Scale"
click at [785, 274] on span "C - Major" at bounding box center [773, 280] width 60 height 20
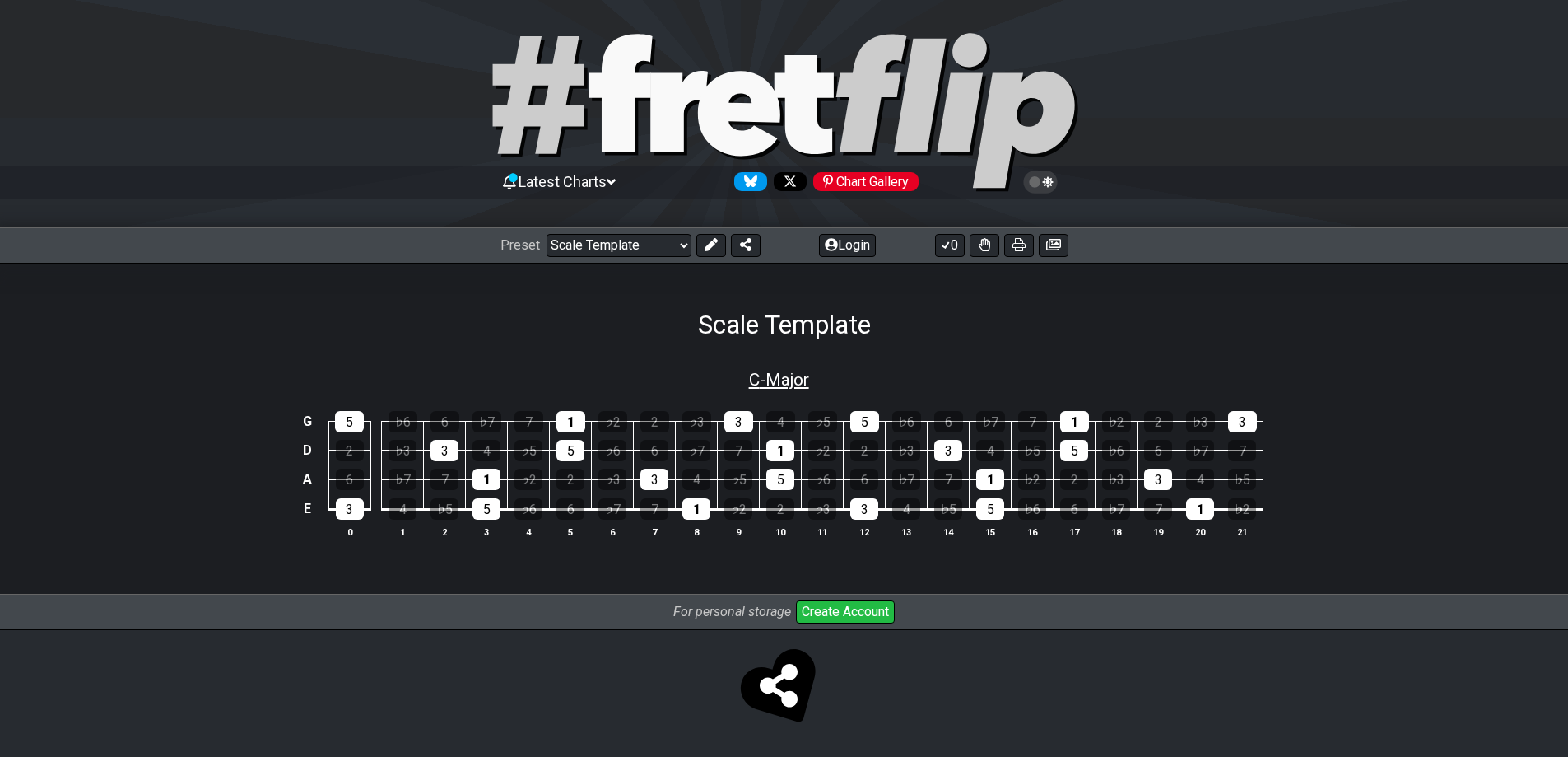
scroll to position [7, 0]
click at [785, 374] on span "C - Major" at bounding box center [779, 379] width 60 height 20
select select "C"
select select "E A D G"
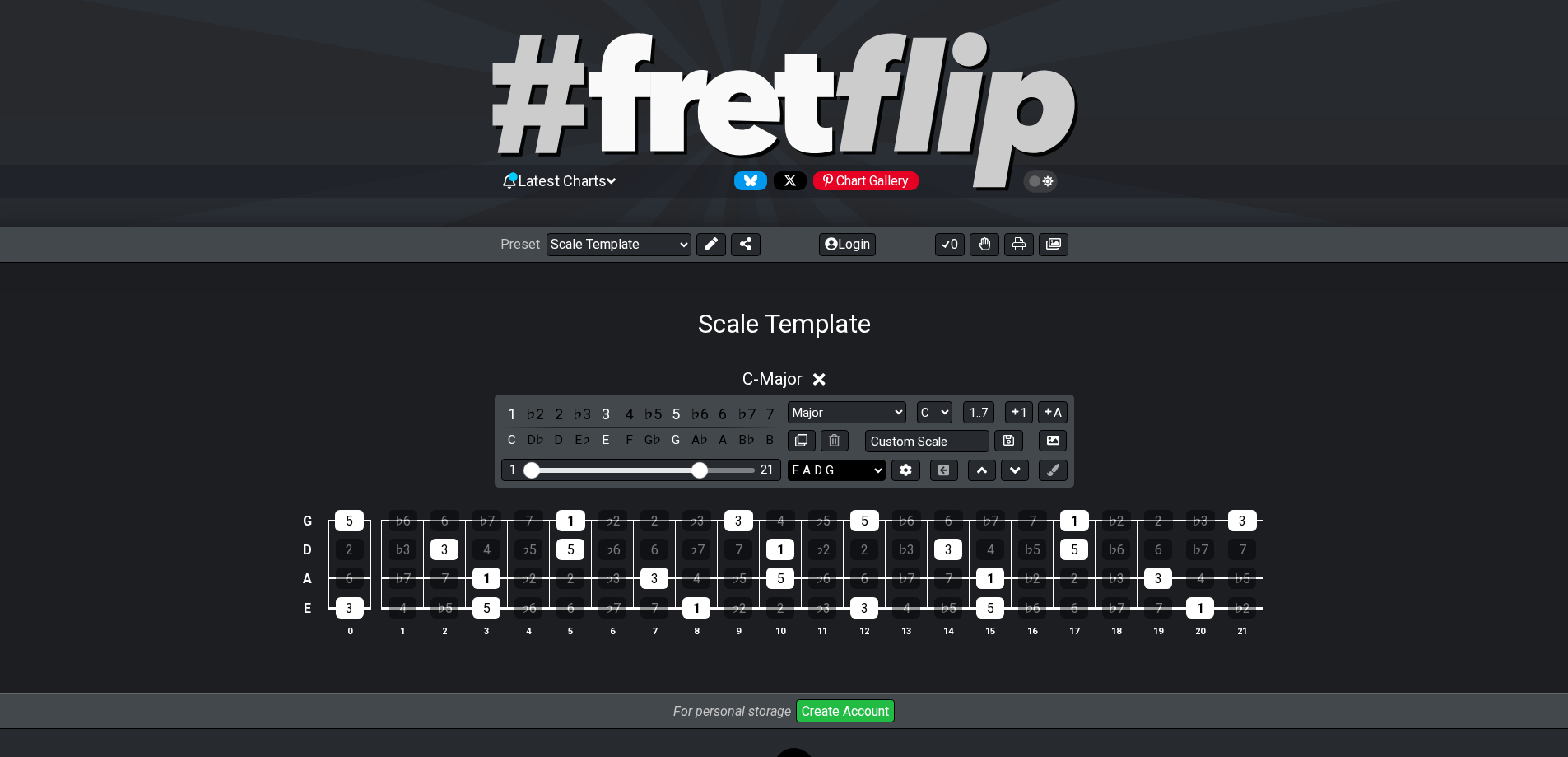
scroll to position [107, 0]
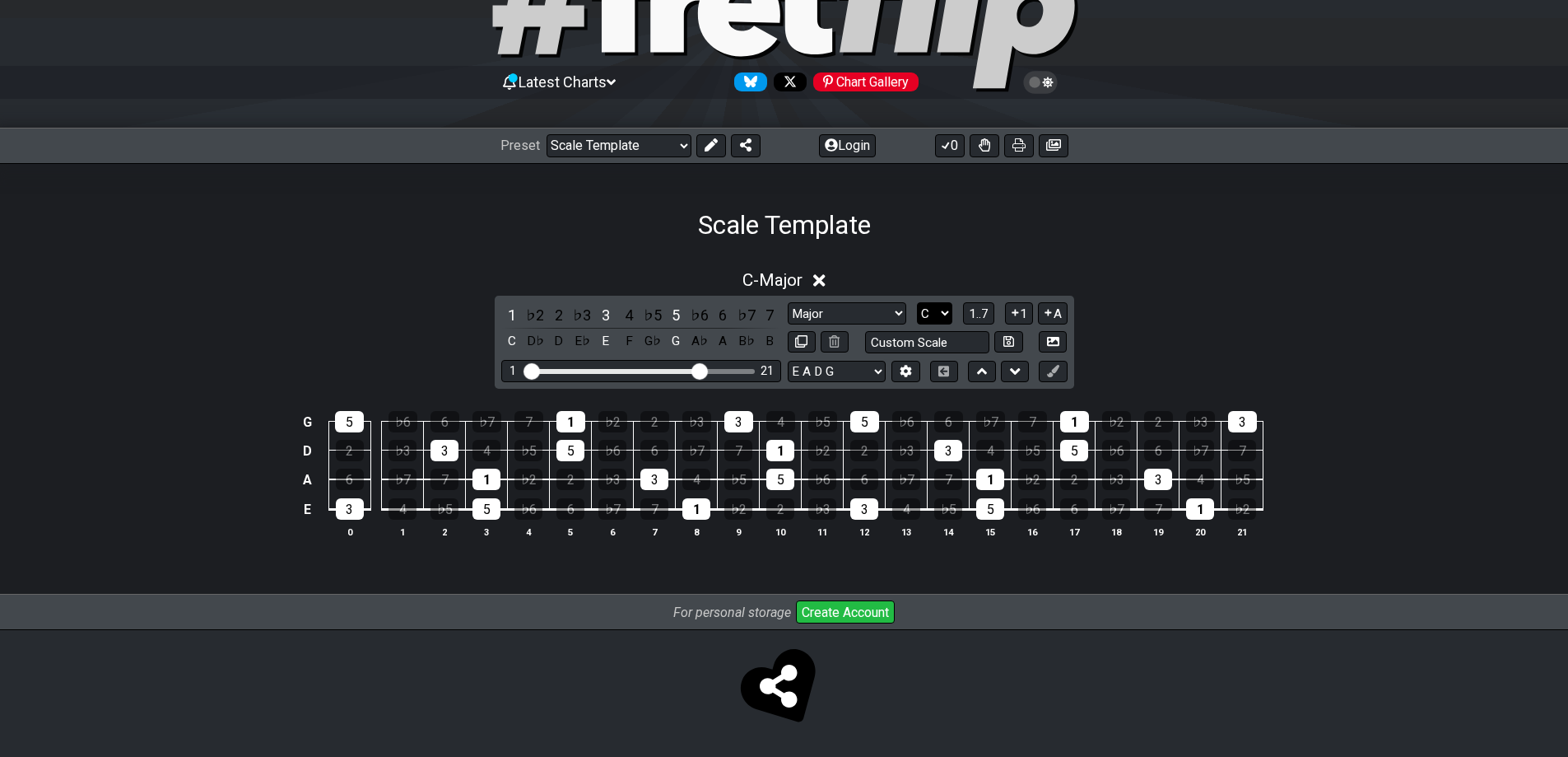
click at [948, 310] on select "A♭ A A♯ B♭ B C C♯ D♭ D D♯ E♭ E F F♯ G♭ G G♯" at bounding box center [935, 313] width 36 height 22
select select "D"
click at [917, 302] on select "A♭ A A♯ B♭ B C C♯ D♭ D D♯ E♭ E F F♯ G♭ G G♯" at bounding box center [935, 313] width 36 height 22
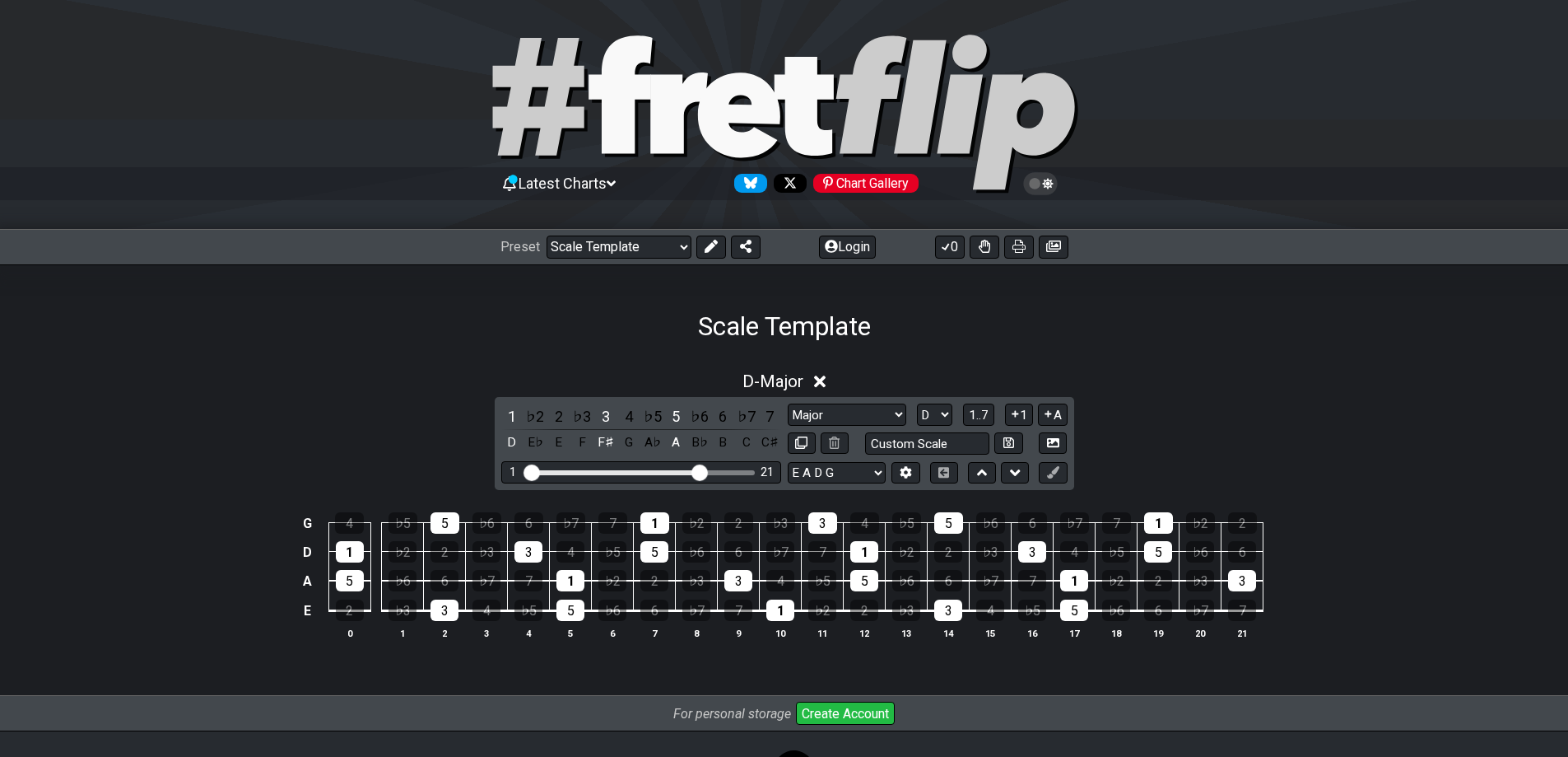
scroll to position [0, 0]
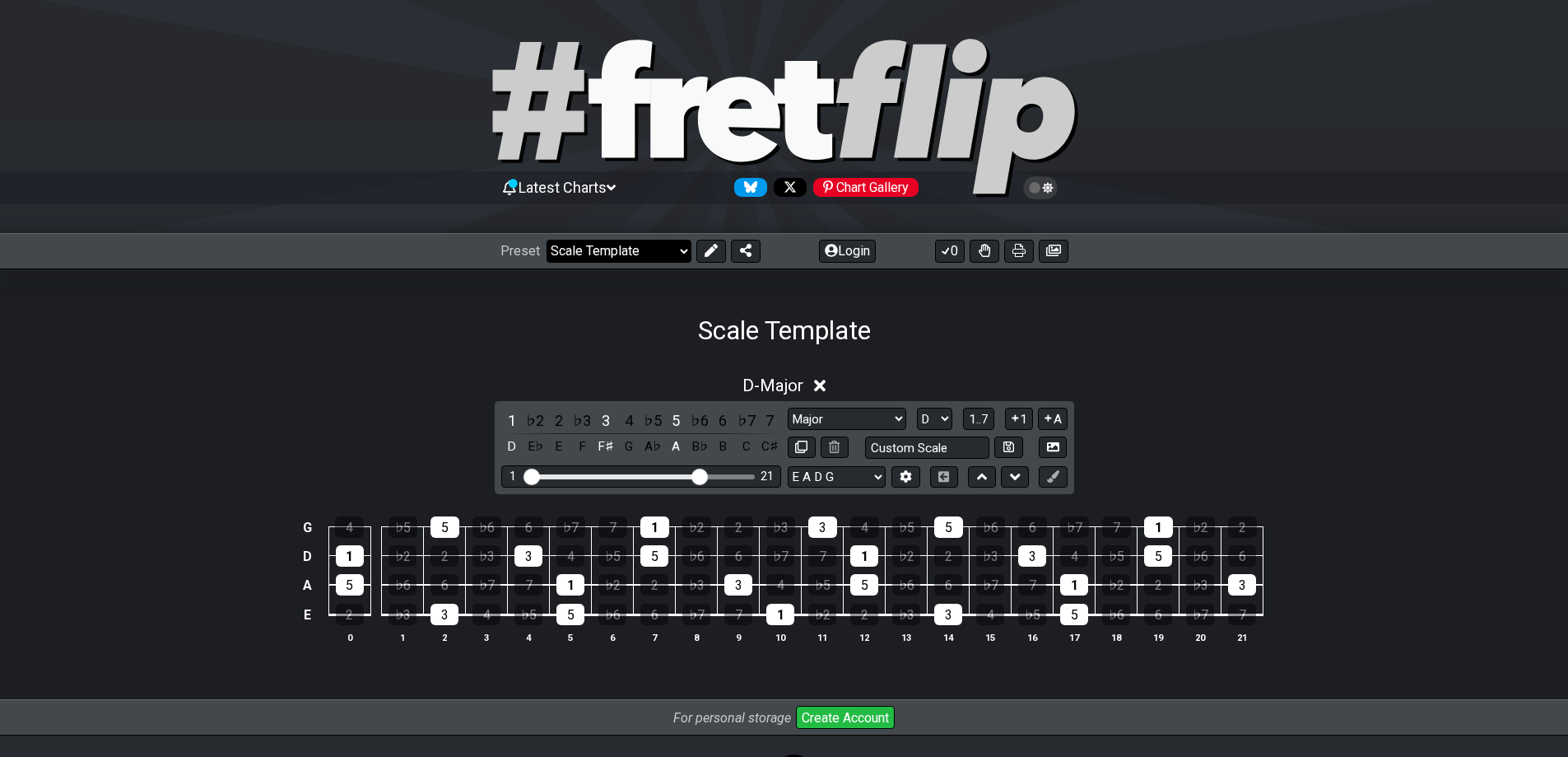
click at [681, 249] on select "Welcome to #fretflip! Scale Template Custom Preset Minor Pentatonic Major Penta…" at bounding box center [618, 251] width 145 height 23
click at [546, 240] on select "Welcome to #fretflip! Scale Template Custom Preset Minor Pentatonic Major Penta…" at bounding box center [618, 251] width 145 height 23
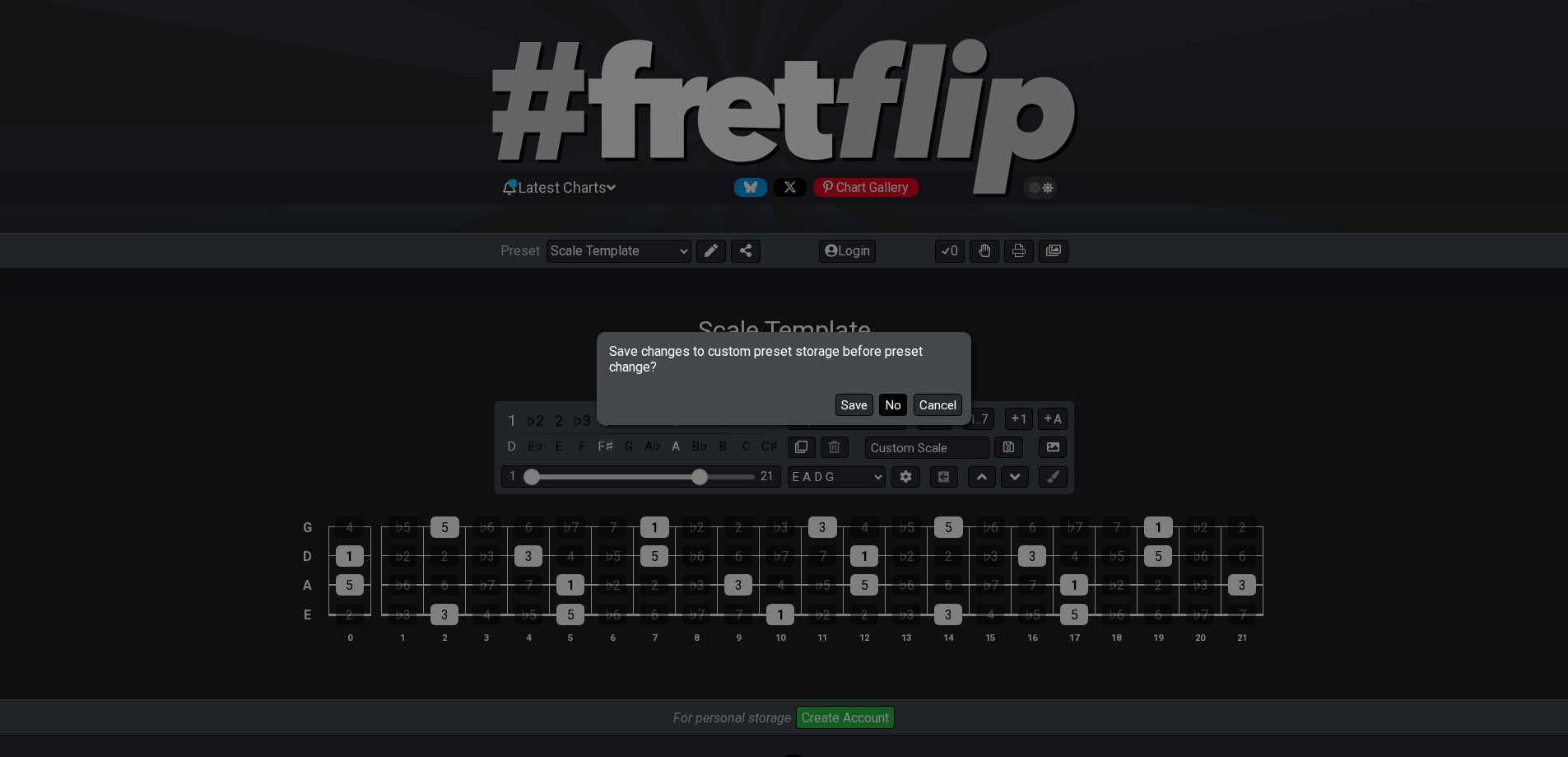
click at [891, 406] on button "No" at bounding box center [893, 405] width 28 height 22
select select "/minor-pentatonic"
select select "C"
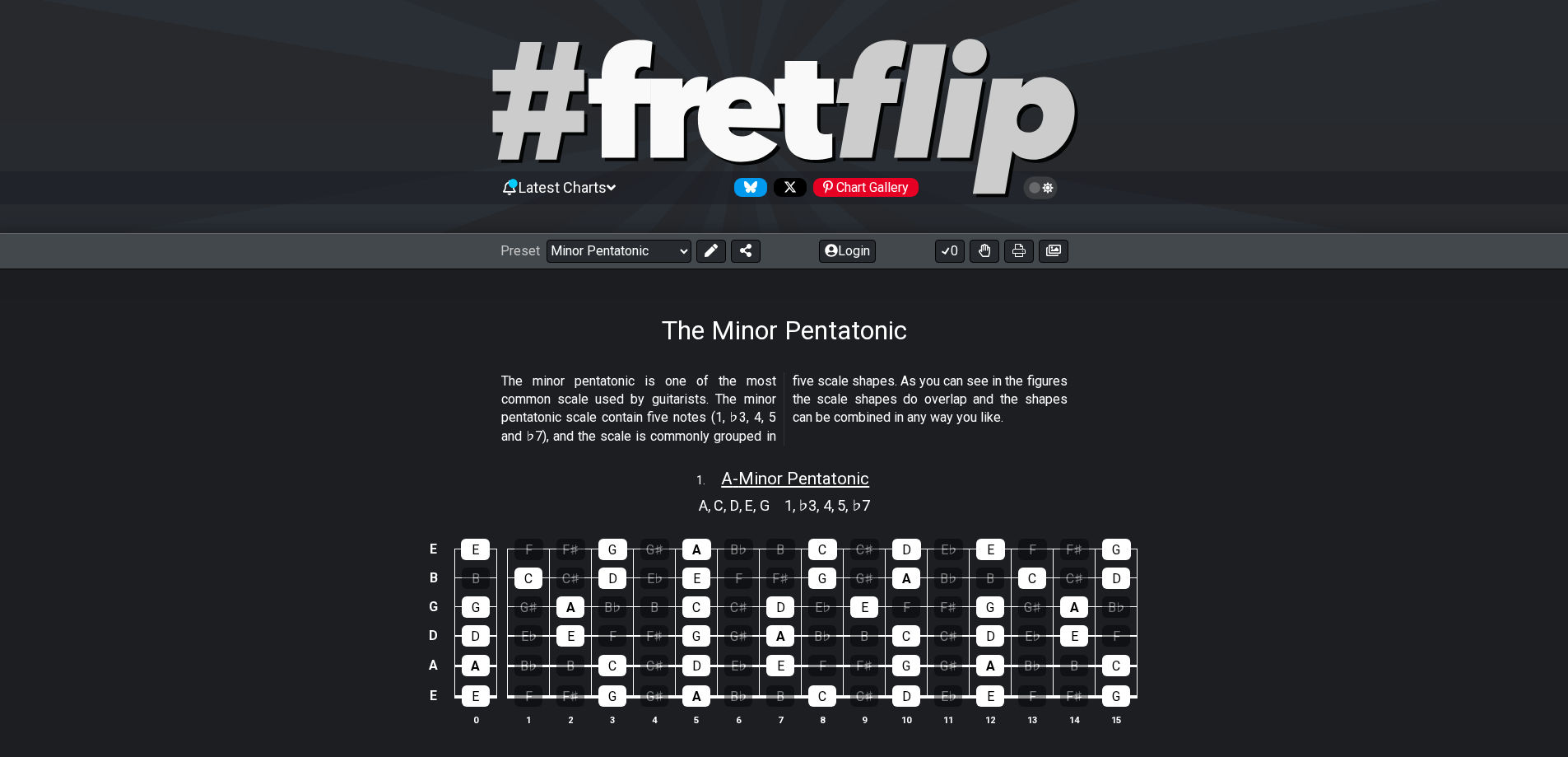
click at [764, 478] on span "A - Minor Pentatonic" at bounding box center [795, 478] width 148 height 20
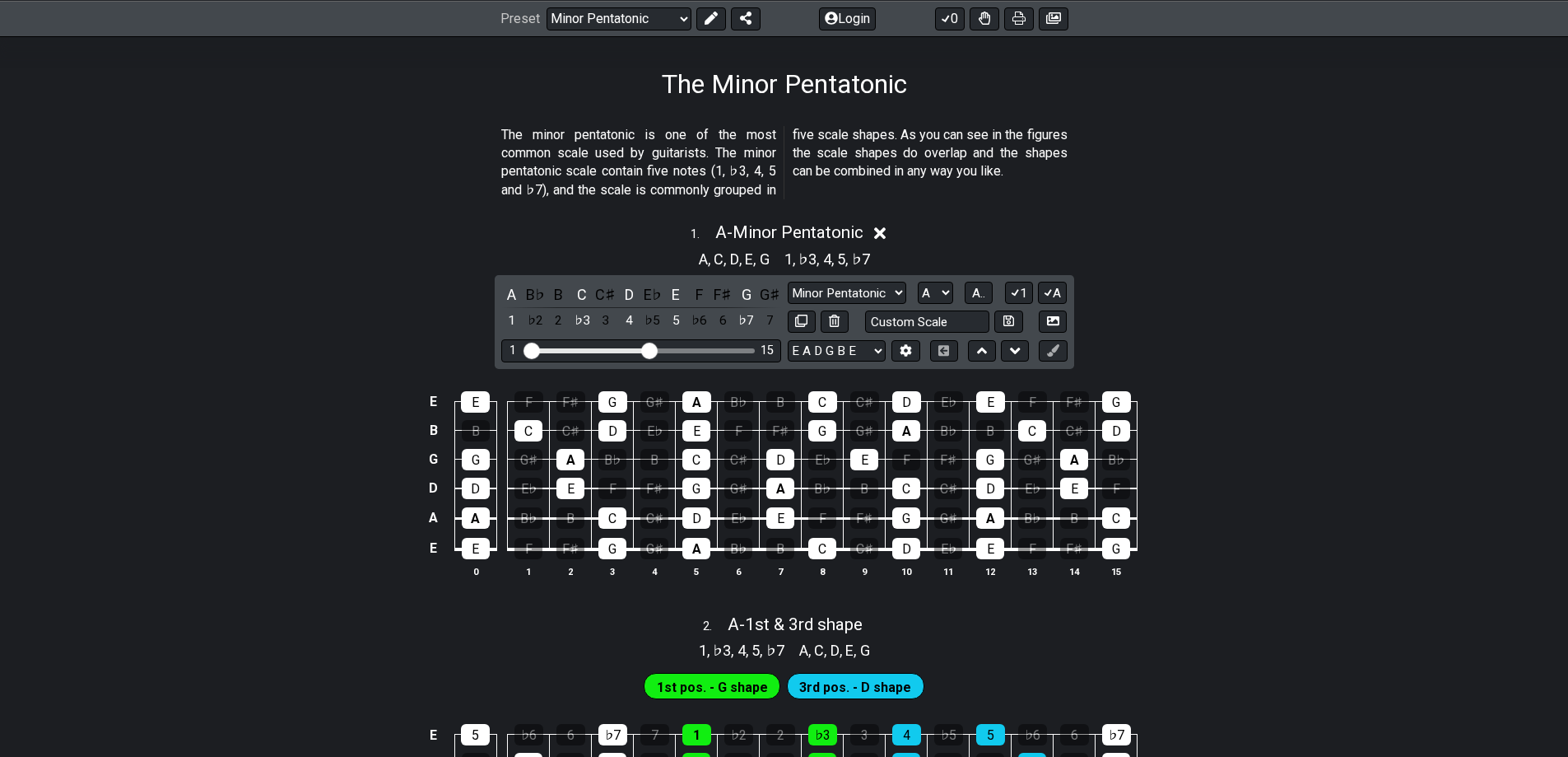
scroll to position [247, 0]
click at [943, 290] on select "A♭ A A♯ B♭ B C C♯ D♭ D D♯ E♭ E F F♯ G♭ G G♯" at bounding box center [936, 292] width 36 height 22
select select "C"
click at [918, 281] on select "A♭ A A♯ B♭ B C C♯ D♭ D D♯ E♭ E F F♯ G♭ G G♯" at bounding box center [936, 292] width 36 height 22
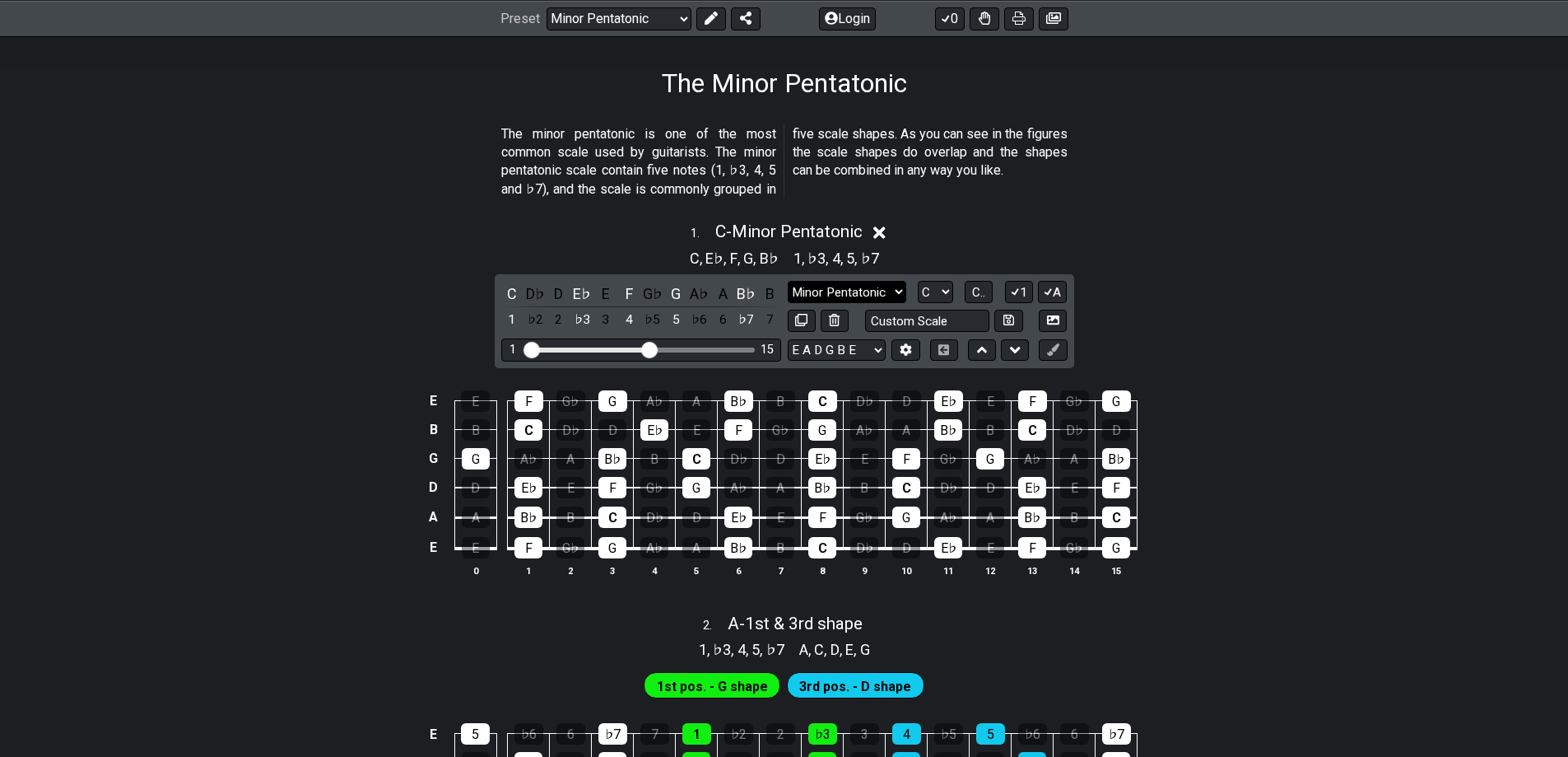
click at [900, 287] on select "Minor Pentatonic Notes Minor Pentatonic Major Pentatonic Minor Blues Major Blue…" at bounding box center [847, 292] width 119 height 22
select select "Major Pentatonic"
click at [788, 281] on select "Minor Pentatonic Notes Minor Pentatonic Major Pentatonic Minor Blues Major Blue…" at bounding box center [847, 292] width 119 height 22
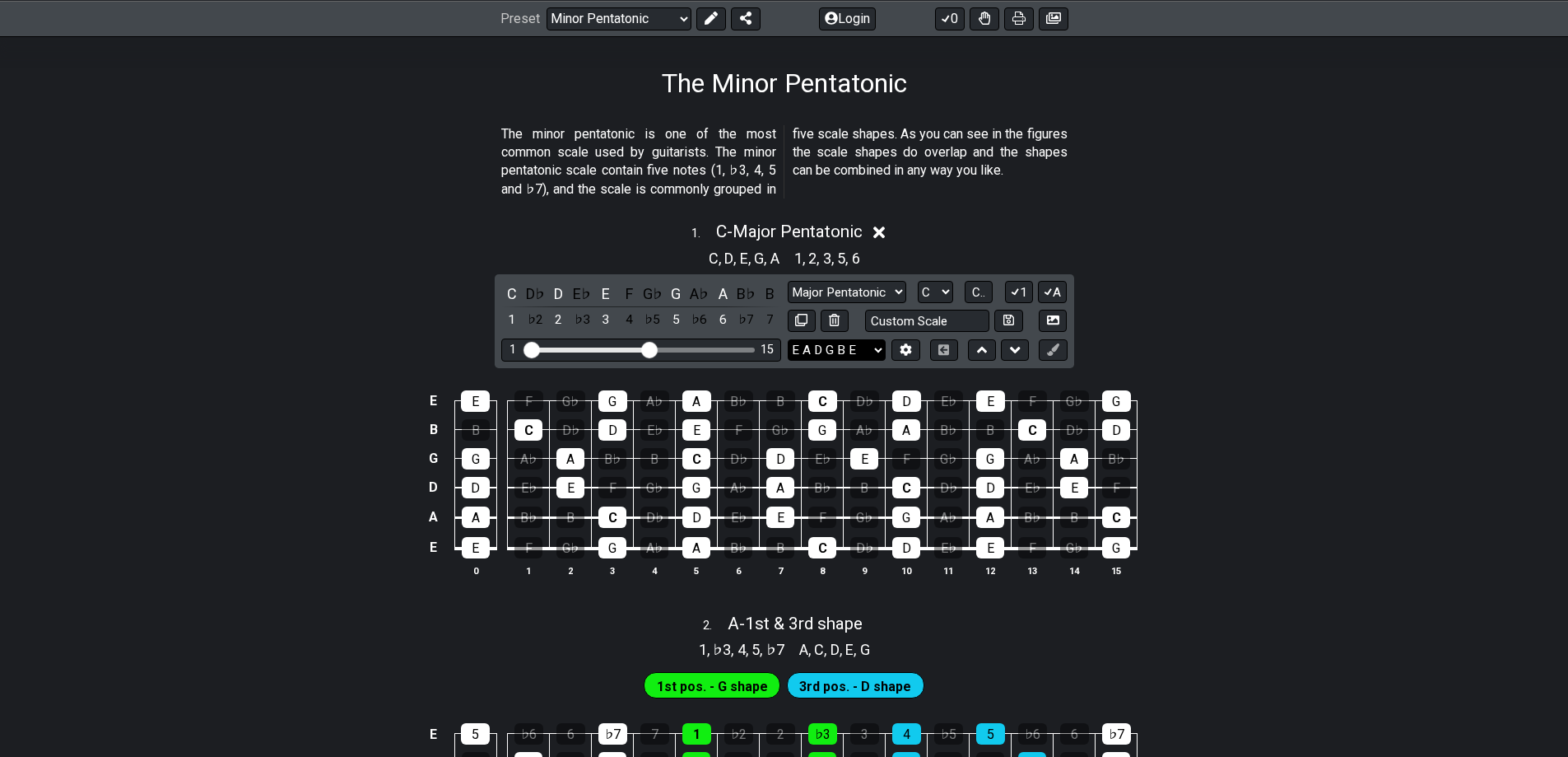
click at [878, 346] on select "E A D G B E E A D G B E E A D G B E B E A D F♯ B A D G C E A D A D G B E E♭ A♭ …" at bounding box center [836, 351] width 98 height 22
select select "E A D G"
click at [788, 340] on select "E A D G B E E A D G B E E A D G B E B E A D F♯ B A D G C E A D A D G B E E♭ A♭ …" at bounding box center [836, 351] width 98 height 22
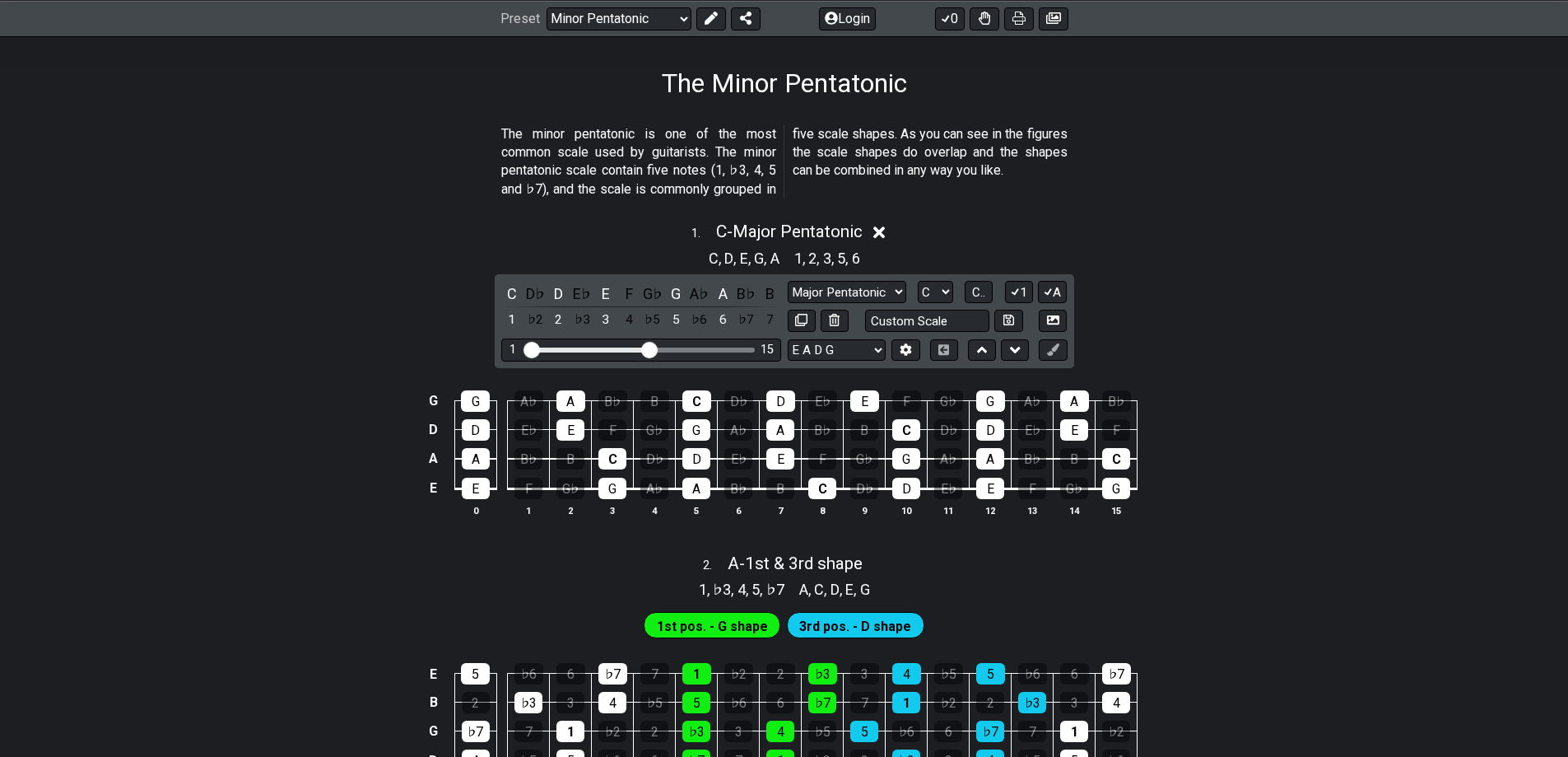
scroll to position [0, 0]
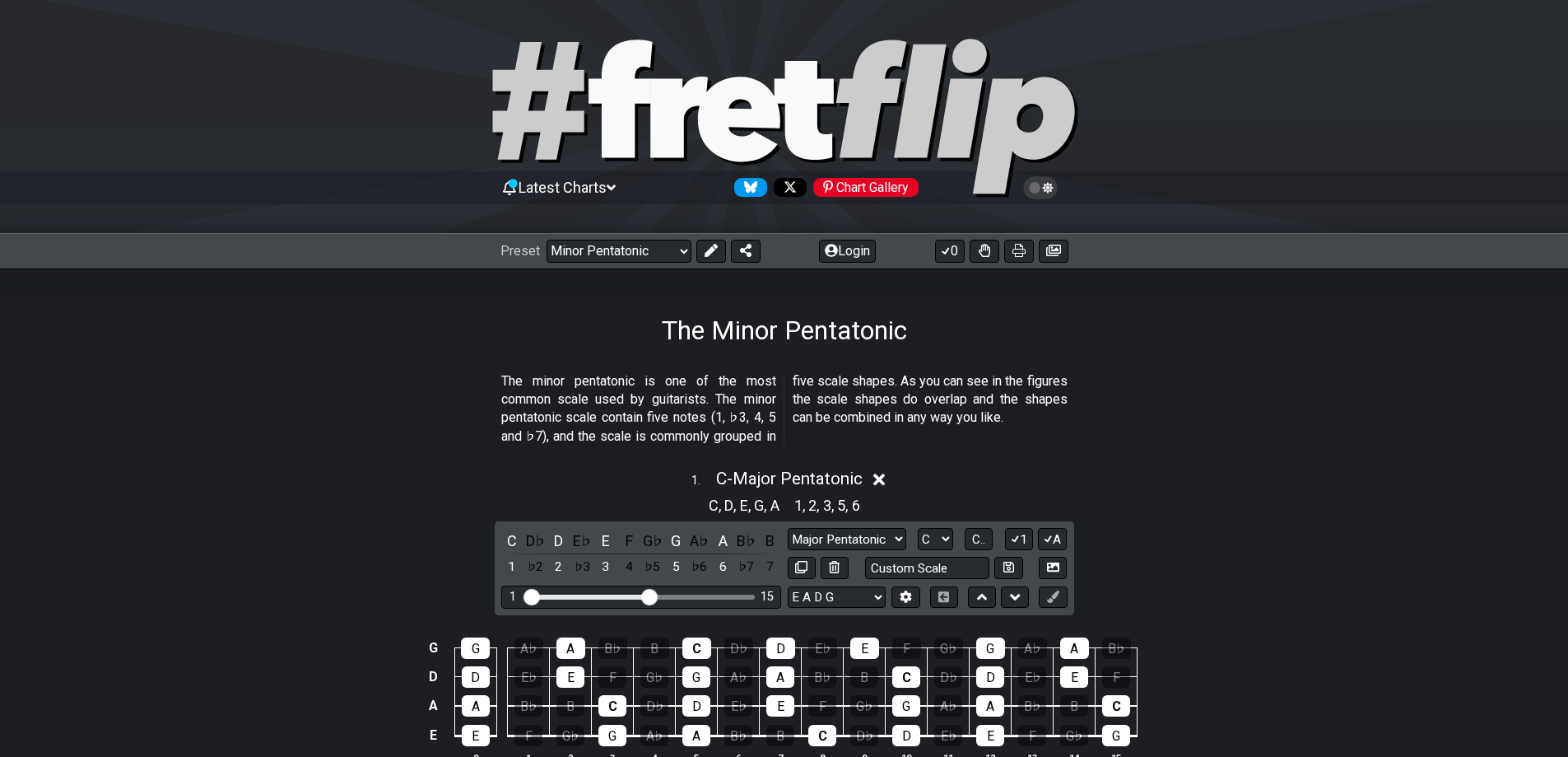
click at [321, 37] on div at bounding box center [784, 120] width 1568 height 167
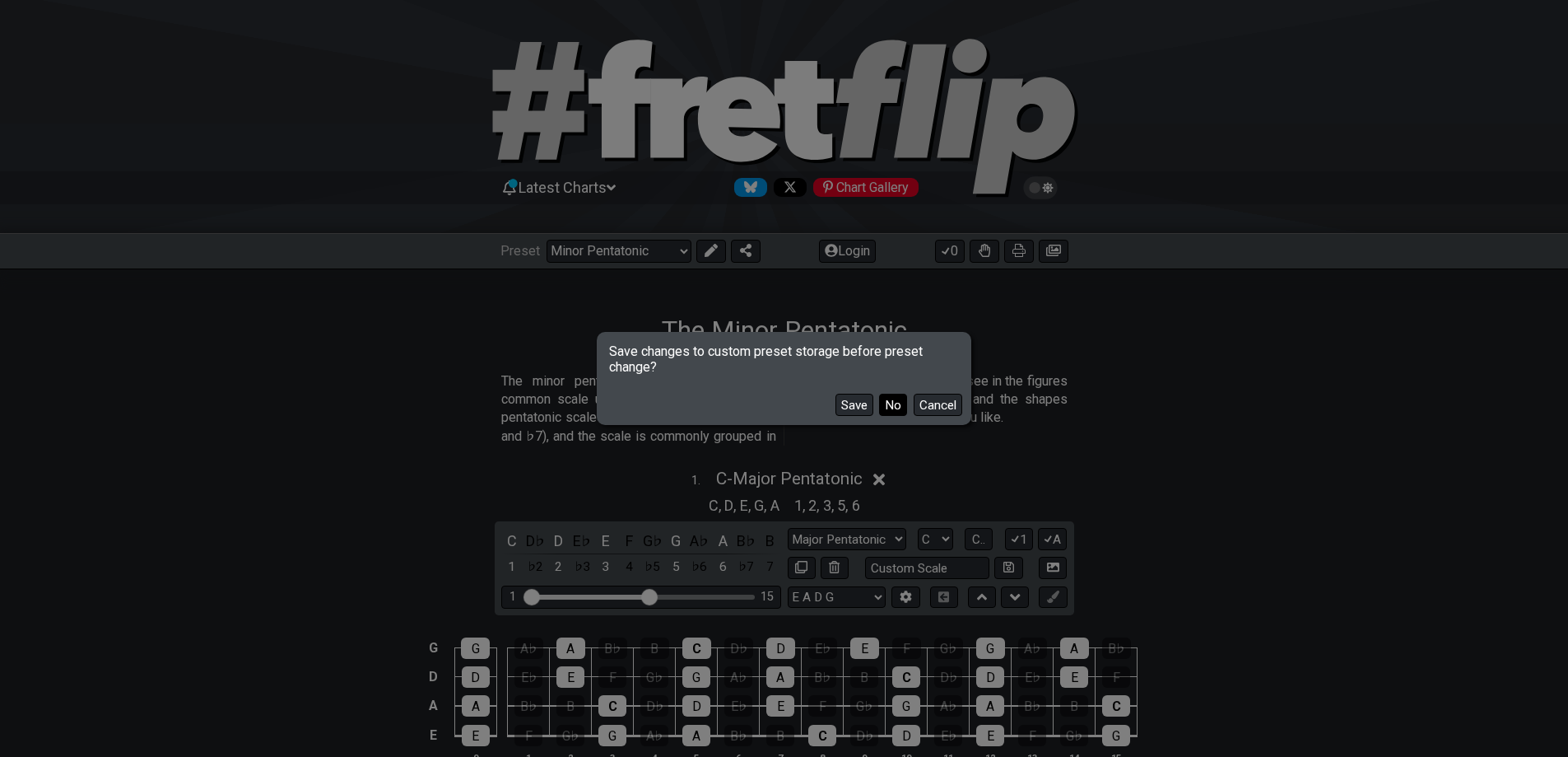
click at [885, 401] on button "No" at bounding box center [893, 405] width 28 height 22
select select "/welcome"
select select "E A D G B E"
select select "Minor Pentatonic"
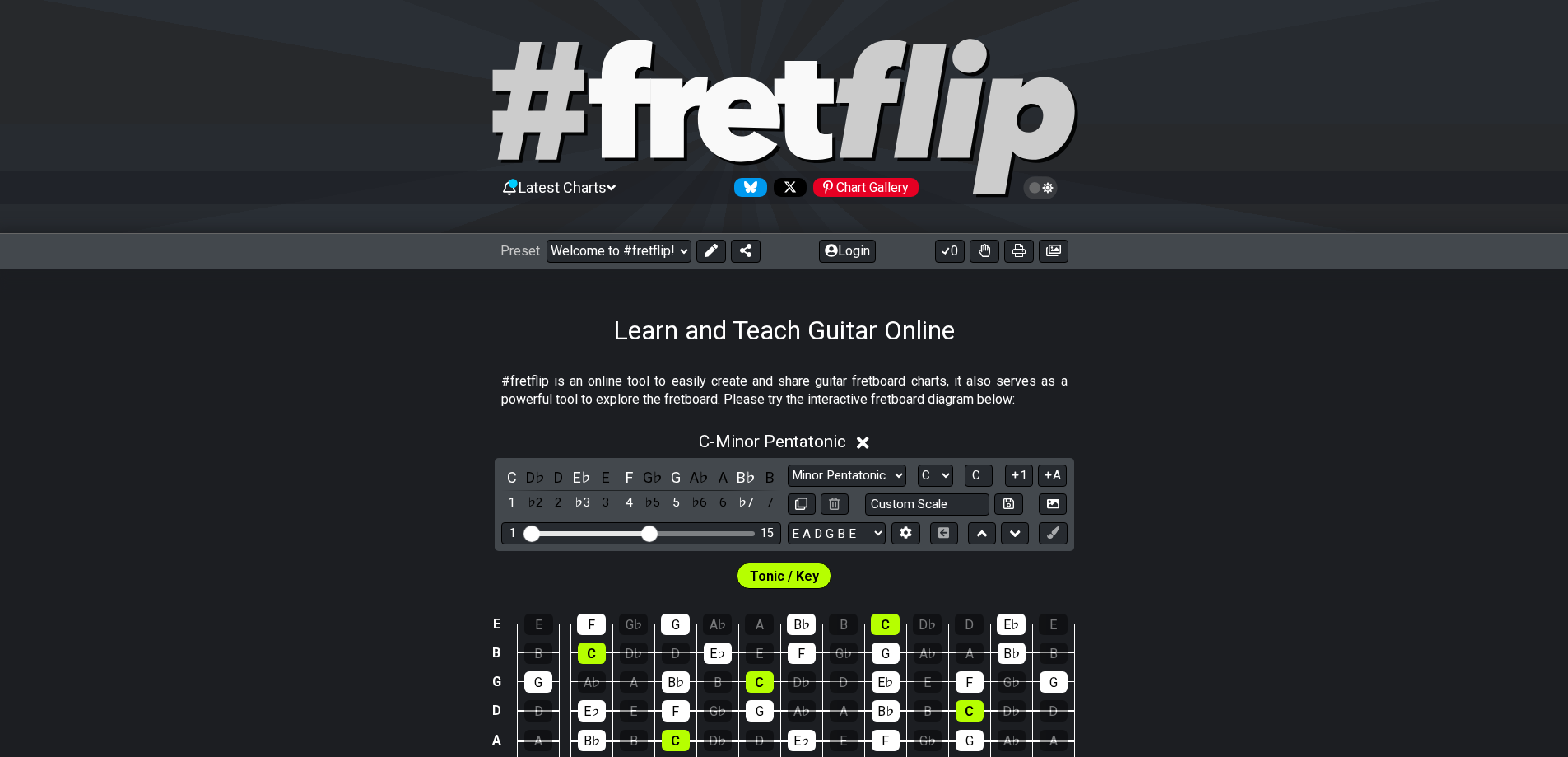
drag, startPoint x: 68, startPoint y: 107, endPoint x: 86, endPoint y: 232, distance: 126.3
click at [101, 122] on div at bounding box center [784, 120] width 1568 height 167
